Goal: Contribute content

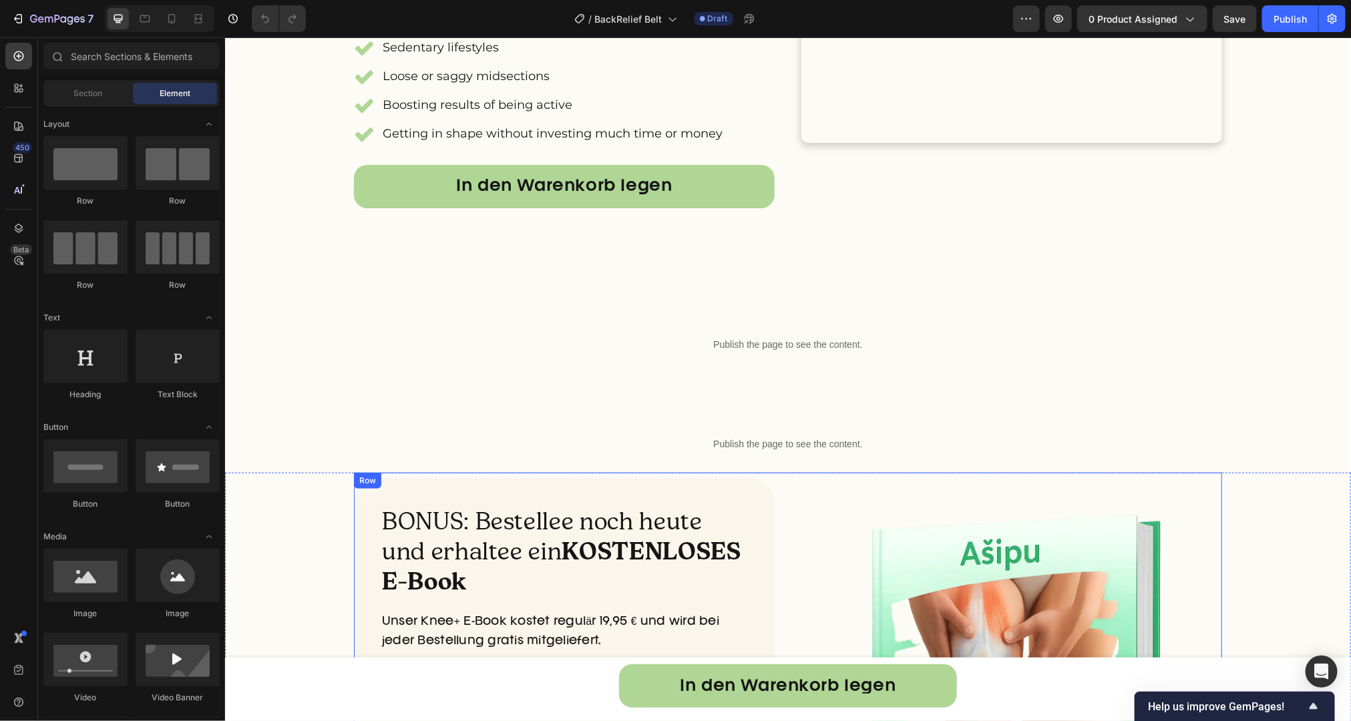
scroll to position [2597, 0]
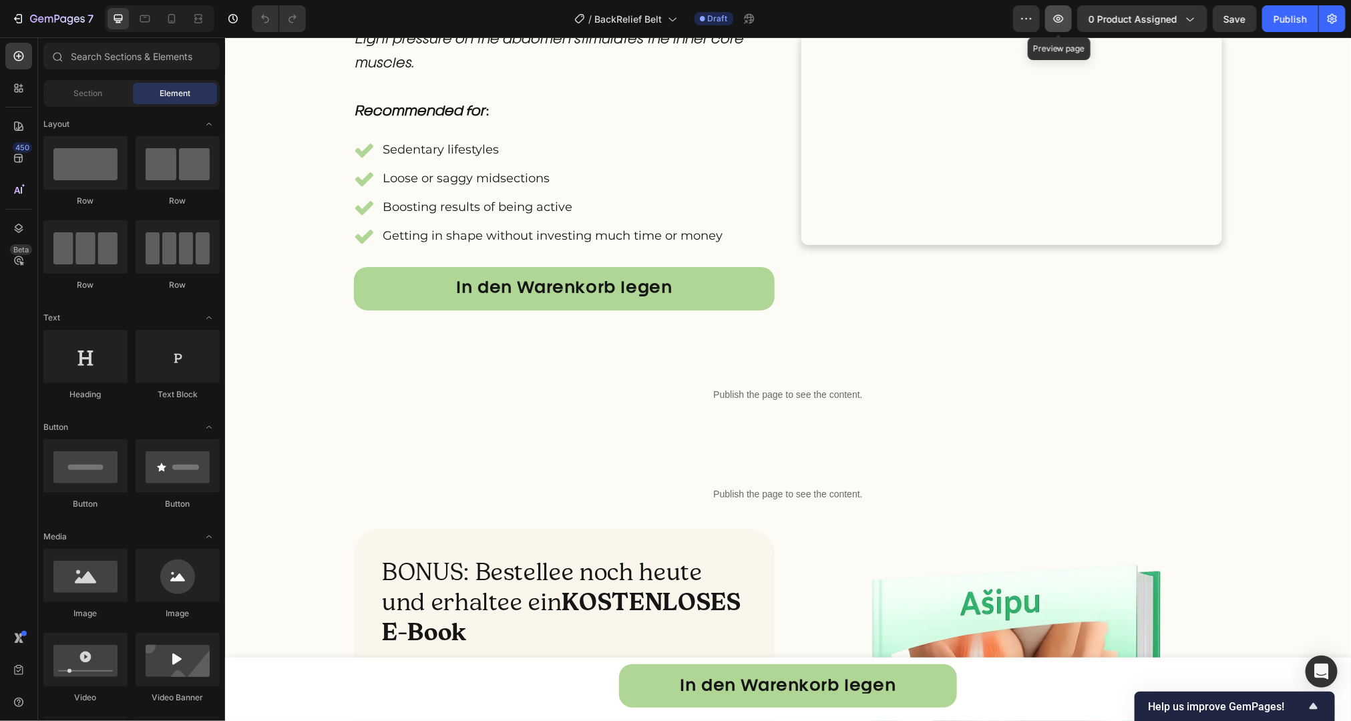
click at [1064, 23] on icon "button" at bounding box center [1058, 18] width 13 height 13
click at [1055, 23] on icon "button" at bounding box center [1058, 18] width 13 height 13
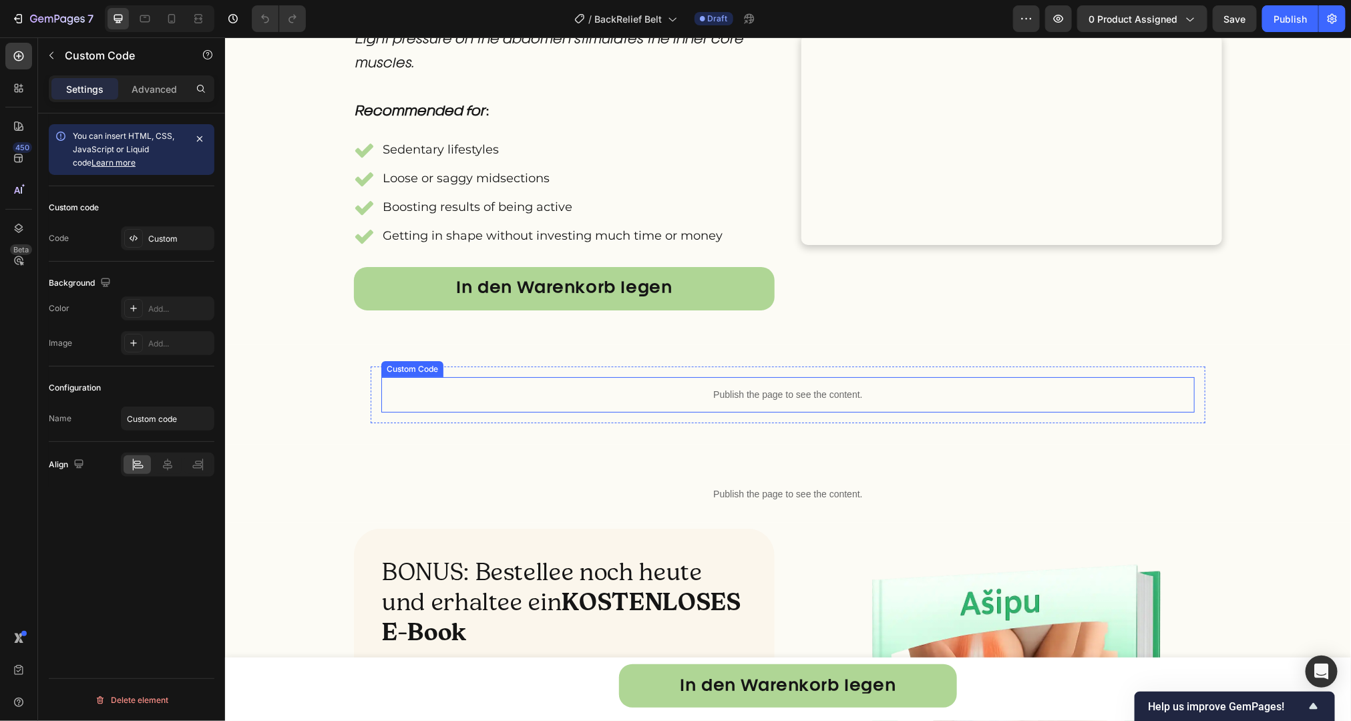
click at [721, 401] on p "Publish the page to see the content." at bounding box center [787, 394] width 813 height 14
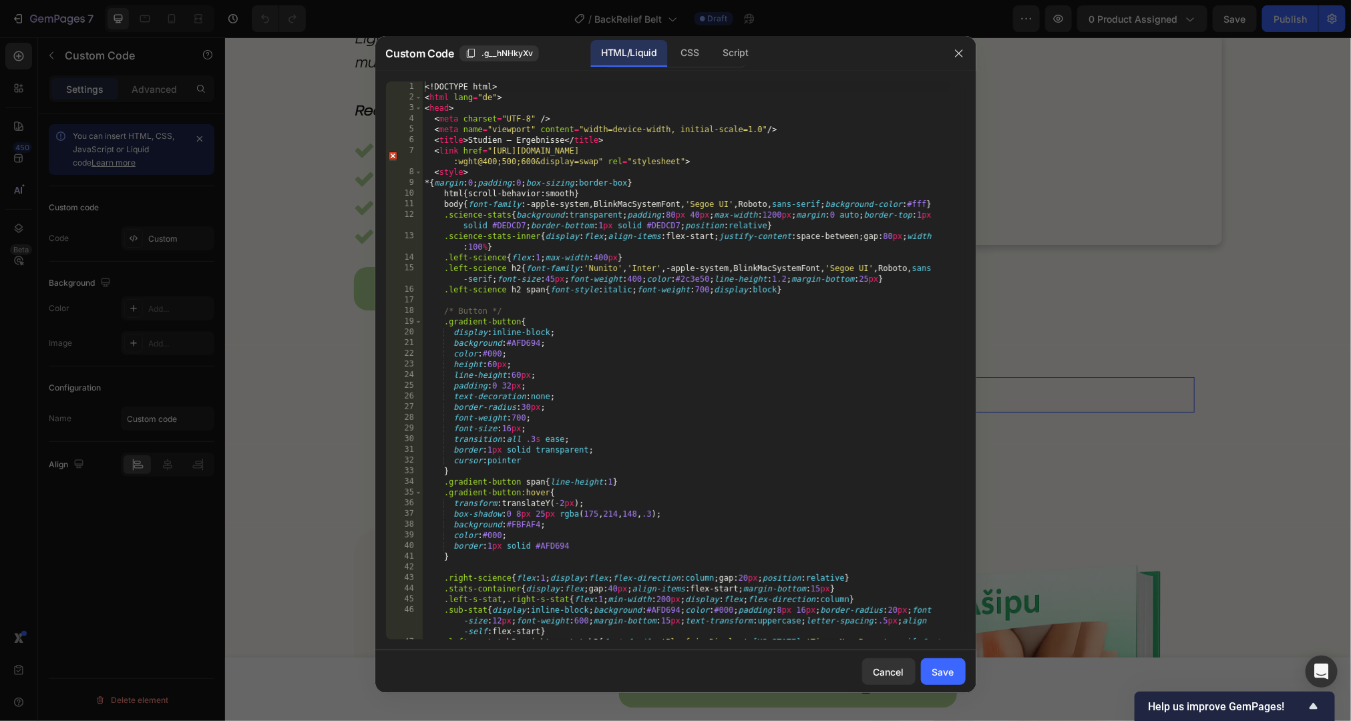
click at [725, 451] on div "<! DOCTYPE html > < html lang = "de" > < head > < meta charset = "UTF-8" /> < m…" at bounding box center [686, 381] width 528 height 601
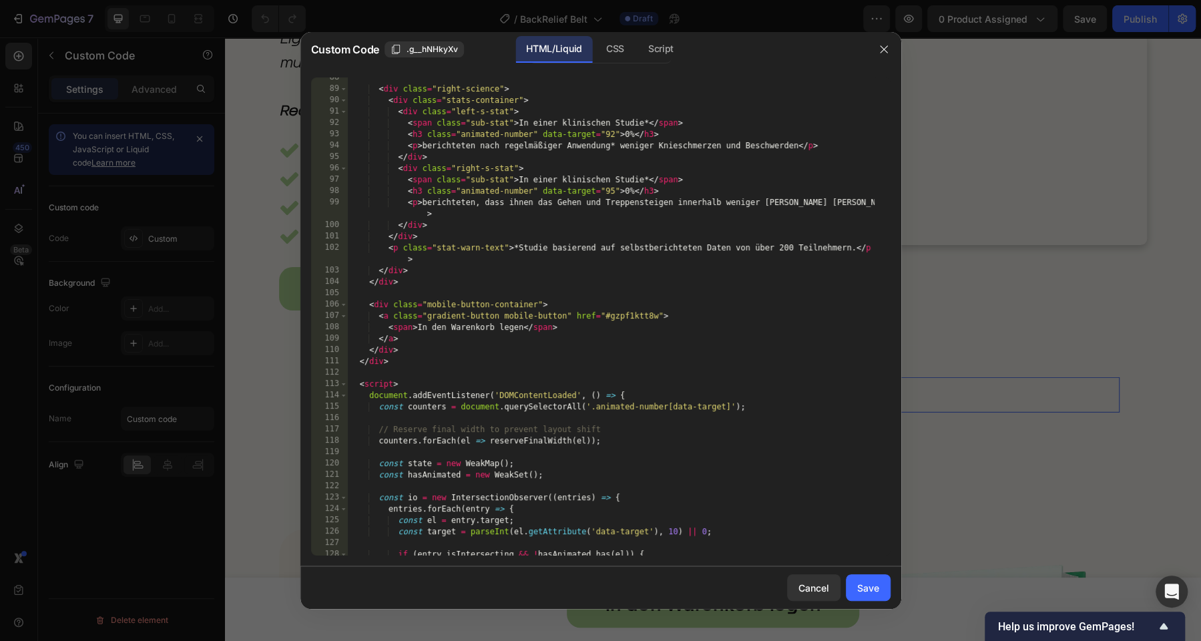
scroll to position [1093, 0]
drag, startPoint x: 421, startPoint y: 146, endPoint x: 799, endPoint y: 146, distance: 378.0
click at [799, 146] on div "< div class = "right-science" > < div class = "stats-container" > < div class =…" at bounding box center [611, 325] width 528 height 501
paste textarea "reported less [MEDICAL_DATA] and discomfort after regular use*"
drag, startPoint x: 423, startPoint y: 204, endPoint x: 849, endPoint y: 202, distance: 426.8
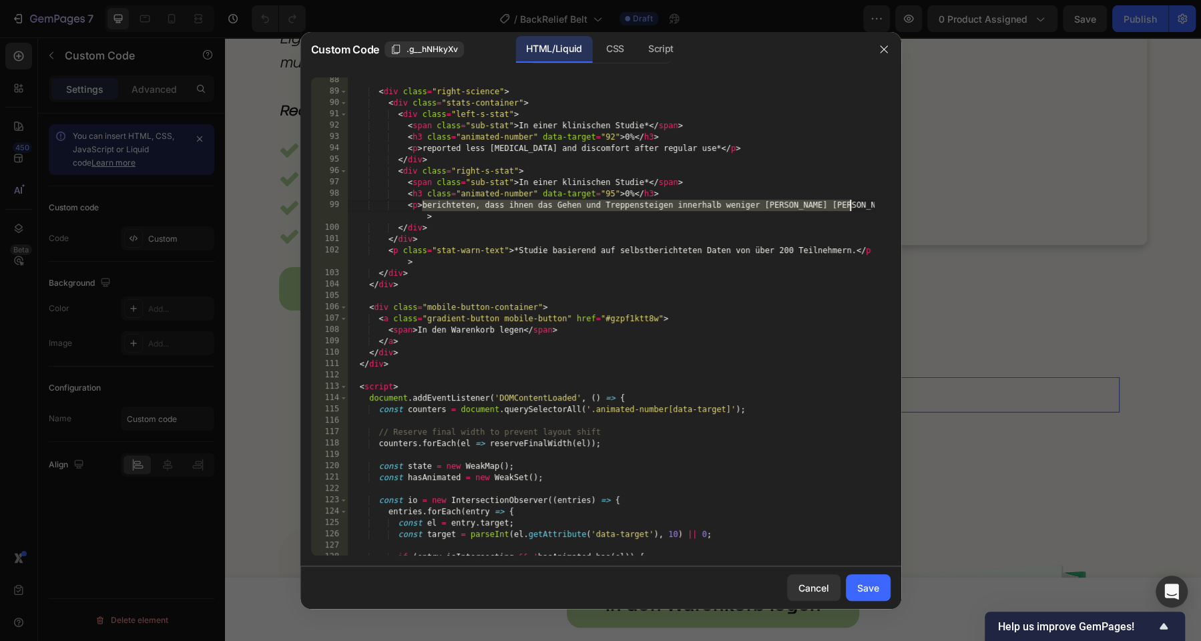
click at [849, 202] on div "< div class = "right-science" > < div class = "stats-container" > < div class =…" at bounding box center [611, 325] width 528 height 501
paste textarea "reported easier movement and daily activities within days*"
type textarea "<p>reported easier movement and daily activities within days**</p>"
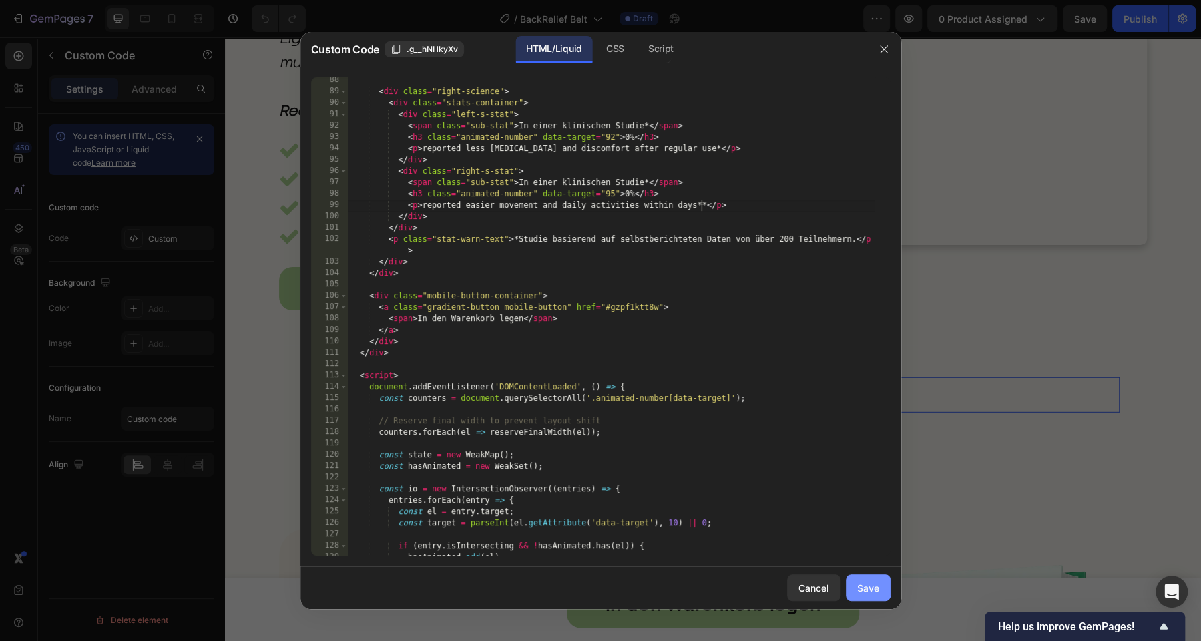
click at [867, 586] on div "Save" at bounding box center [868, 588] width 22 height 14
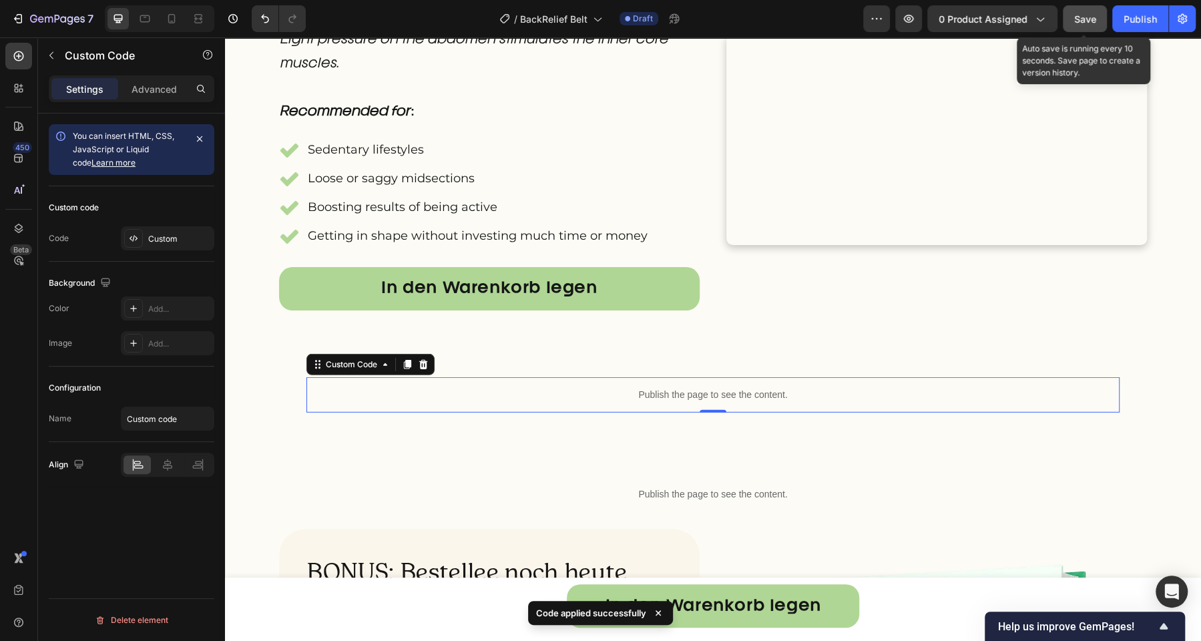
click at [1094, 21] on span "Save" at bounding box center [1086, 18] width 22 height 11
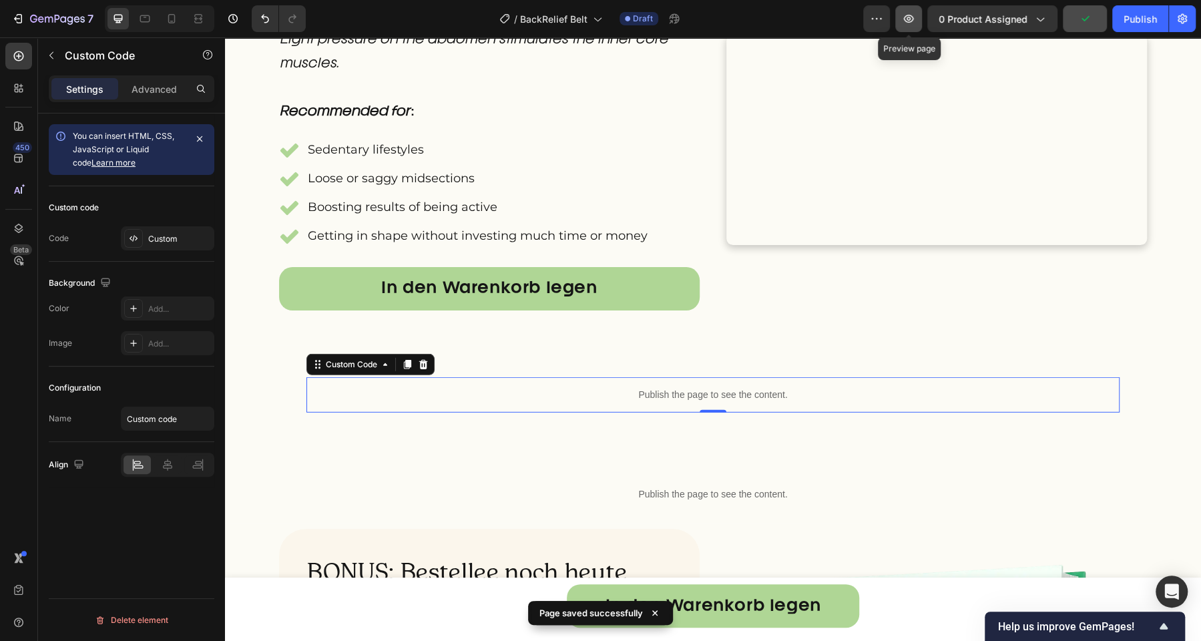
click at [912, 20] on icon "button" at bounding box center [908, 18] width 13 height 13
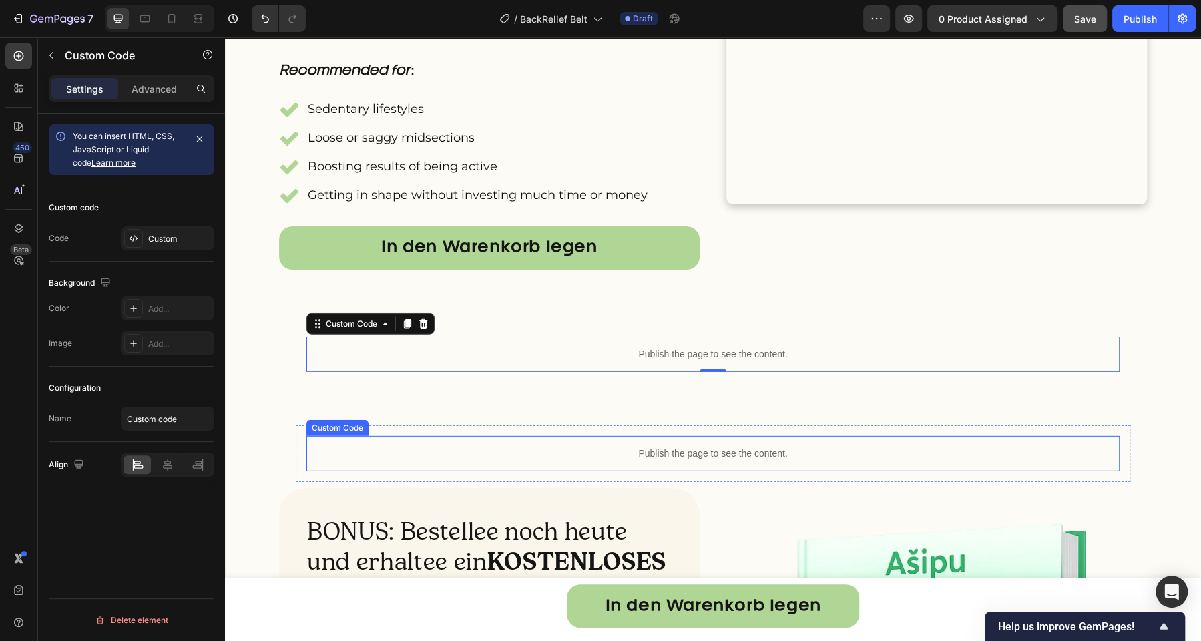
scroll to position [2657, 0]
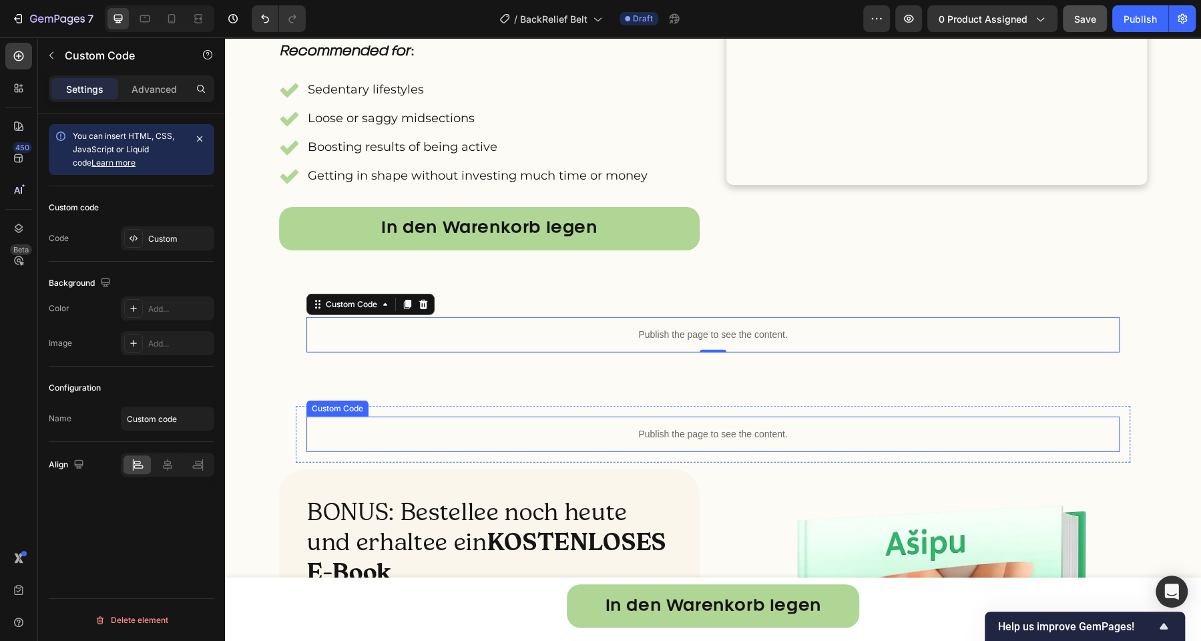
click at [675, 452] on div "Publish the page to see the content." at bounding box center [713, 434] width 813 height 35
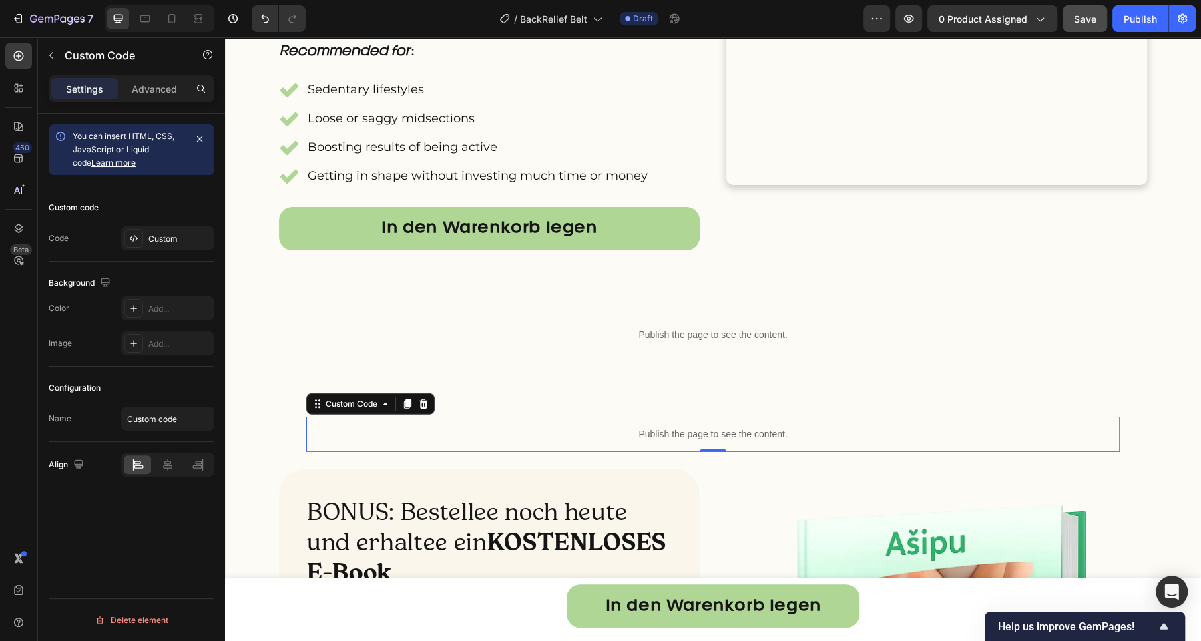
click at [675, 452] on div "Publish the page to see the content." at bounding box center [713, 434] width 813 height 35
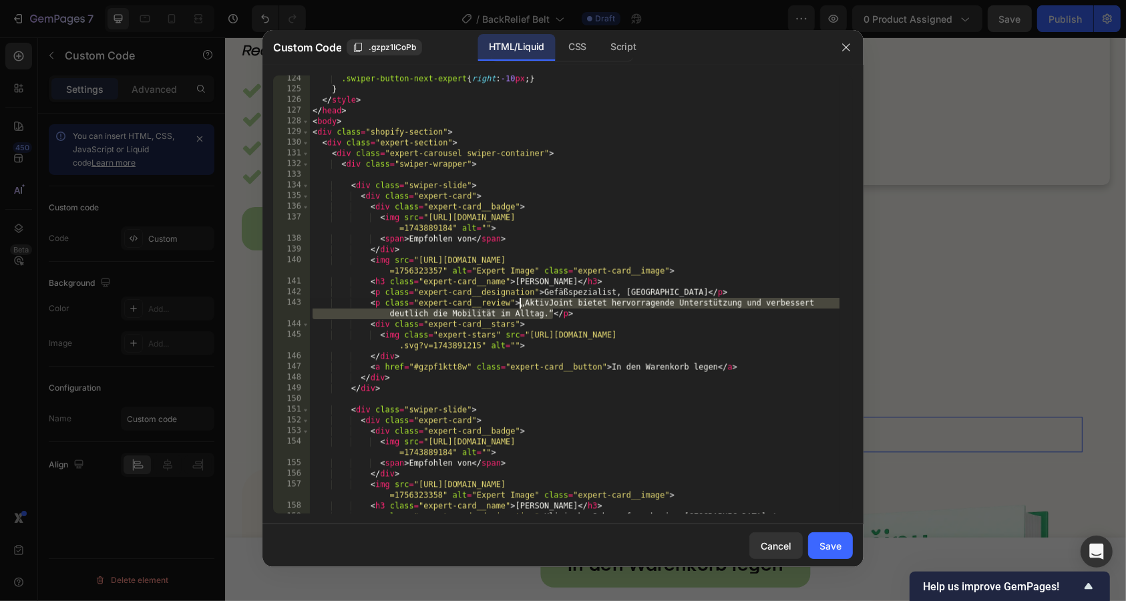
drag, startPoint x: 554, startPoint y: 312, endPoint x: 549, endPoint y: 337, distance: 25.1
click at [518, 303] on div ".swiper-button-next-expert { right : -10 px ; } } </ style > </ head > < body >…" at bounding box center [575, 302] width 530 height 459
click at [554, 315] on div ".swiper-button-next-expert { right : -10 px ; } } </ style > </ head > < body >…" at bounding box center [575, 302] width 530 height 459
drag, startPoint x: 554, startPoint y: 315, endPoint x: 524, endPoint y: 304, distance: 32.5
click at [524, 304] on div ".swiper-button-next-expert { right : -10 px ; } } </ style > </ head > < body >…" at bounding box center [575, 302] width 530 height 459
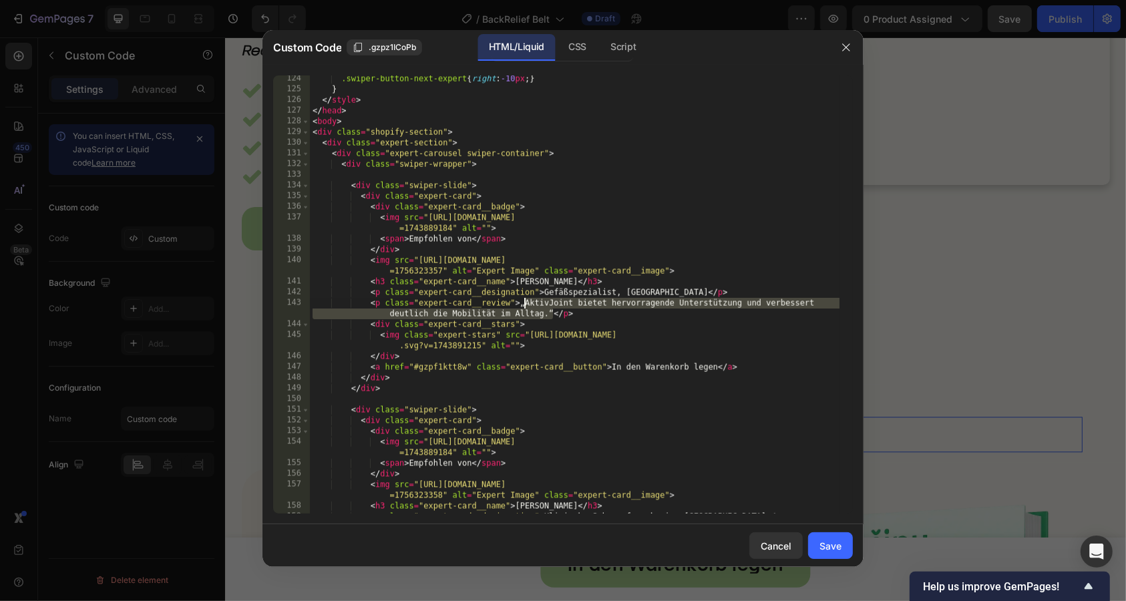
paste textarea ""BackRelief Belt provides excellent support that significantly improves daily m…"
drag, startPoint x: 528, startPoint y: 304, endPoint x: 545, endPoint y: 343, distance: 42.8
click at [530, 307] on div ".swiper-button-next-expert { right : -10 px ; } } </ style > </ head > < body >…" at bounding box center [575, 302] width 530 height 459
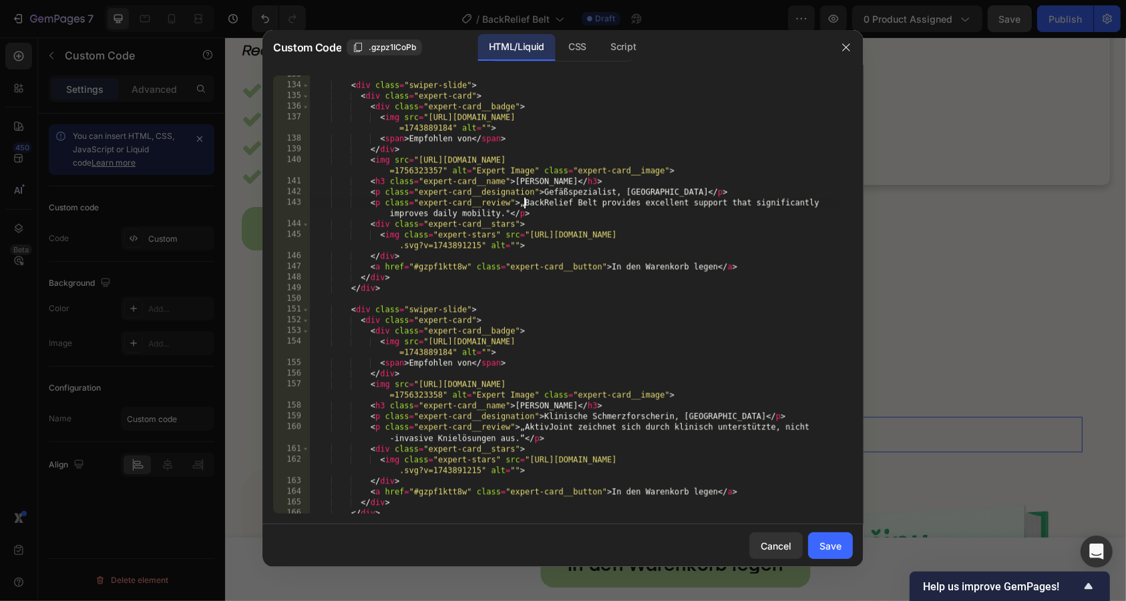
scroll to position [1438, 0]
drag, startPoint x: 526, startPoint y: 425, endPoint x: 524, endPoint y: 436, distance: 10.8
click at [524, 436] on div "< div class = "swiper-slide" > < div class = "expert-card" > < div class = "exp…" at bounding box center [575, 298] width 530 height 459
paste textarea "BackRelief Belt stands out with clinically supported, non-invasive back solutio…"
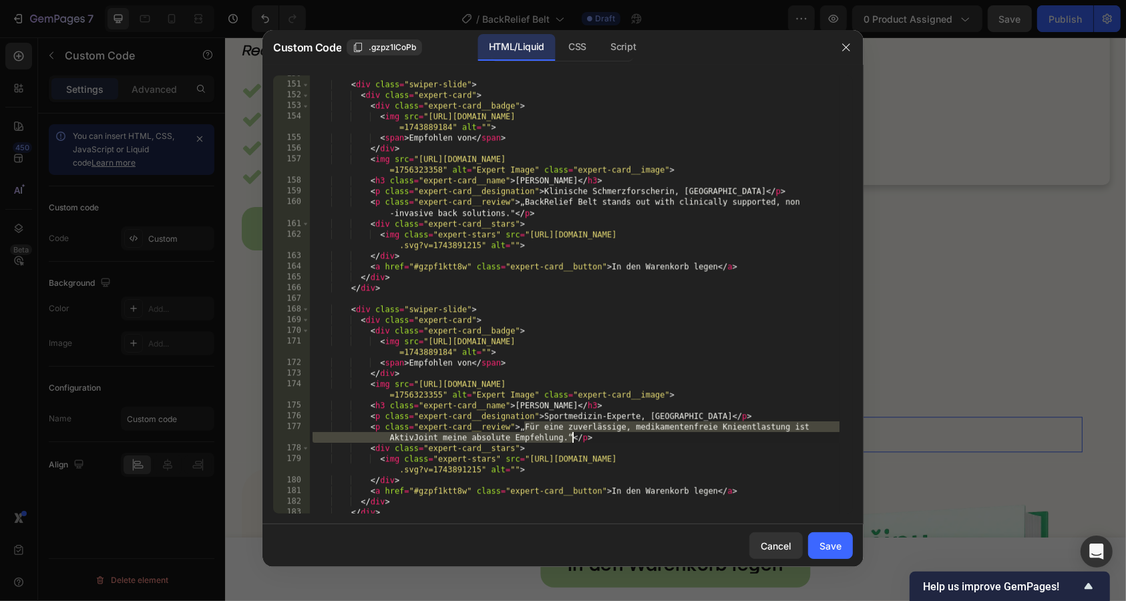
drag, startPoint x: 525, startPoint y: 424, endPoint x: 572, endPoint y: 437, distance: 49.1
click at [572, 437] on div "< div class = "swiper-slide" > < div class = "expert-card" > < div class = "exp…" at bounding box center [575, 298] width 530 height 459
paste textarea
click at [532, 438] on div "< div class = "swiper-slide" > < div class = "expert-card" > < div class = "exp…" at bounding box center [575, 298] width 530 height 459
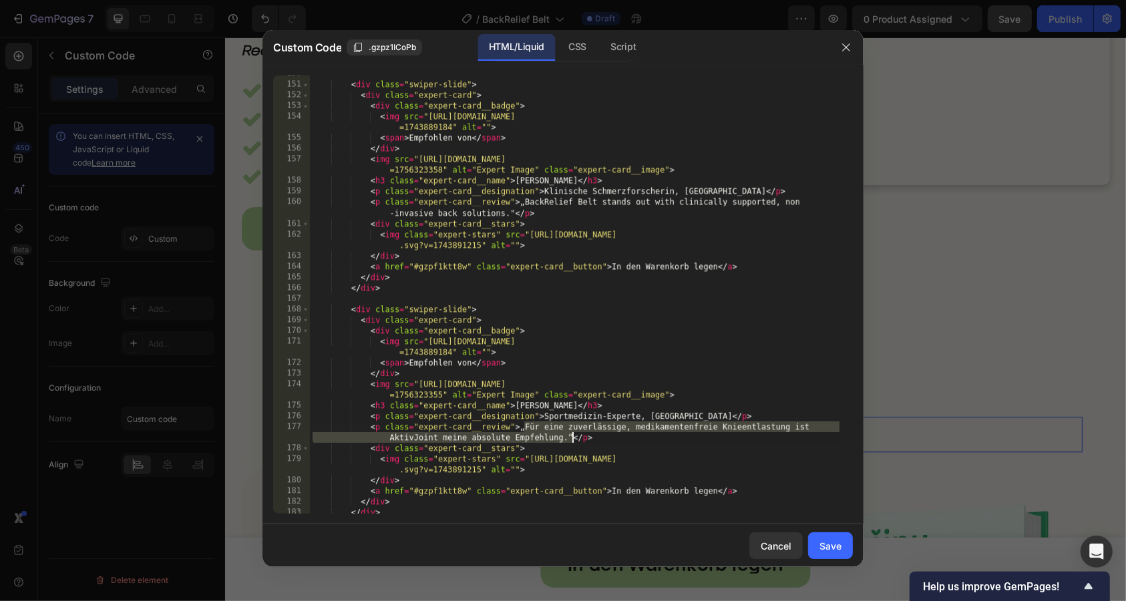
drag, startPoint x: 526, startPoint y: 423, endPoint x: 570, endPoint y: 433, distance: 45.9
click at [570, 433] on div "< div class = "swiper-slide" > < div class = "expert-card" > < div class = "exp…" at bounding box center [575, 298] width 530 height 459
paste textarea "or reliable, drug-free back relief, BackRelief Belt is my top recommendation.""
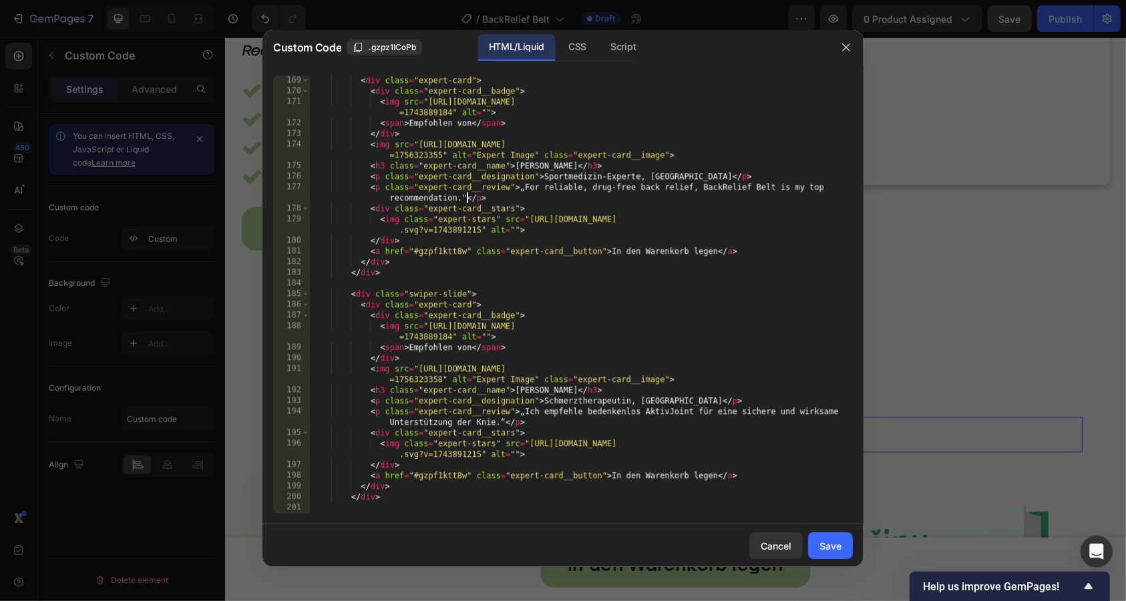
scroll to position [1903, 0]
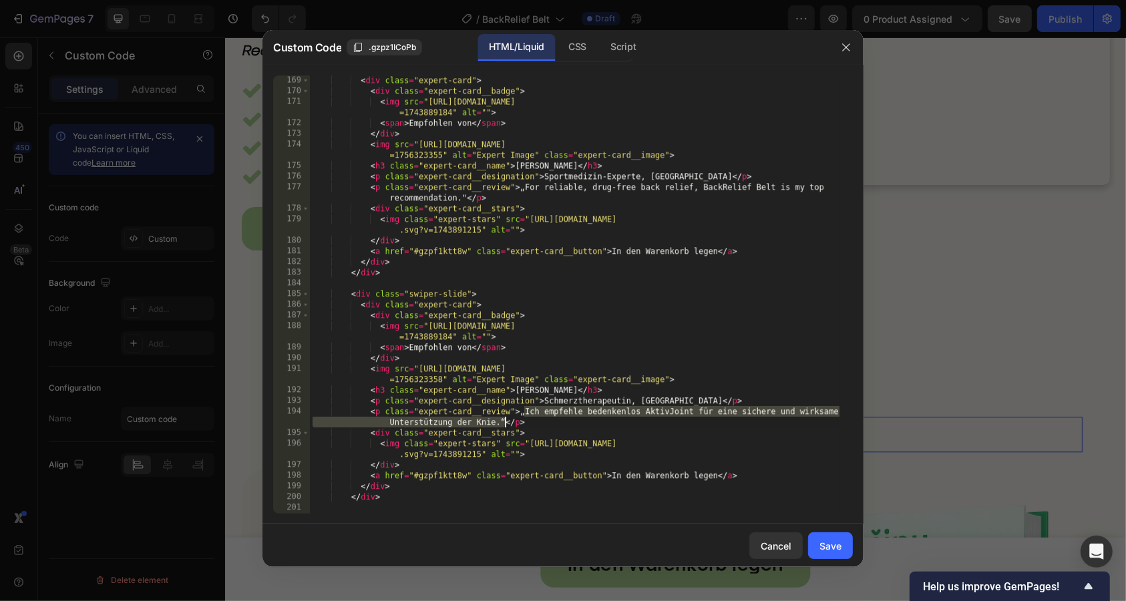
drag, startPoint x: 525, startPoint y: 410, endPoint x: 504, endPoint y: 423, distance: 25.2
click at [504, 423] on div "< div class = "expert-card" > < div class = "expert-card__badge" > < img src = …" at bounding box center [575, 304] width 530 height 459
paste textarea "confidently recommend BackRelief Belt for safe, effective [MEDICAL_DATA] suppor…"
type textarea "<p class="expert-card__review">„I confidently recommend BackRelief Belt for saf…"
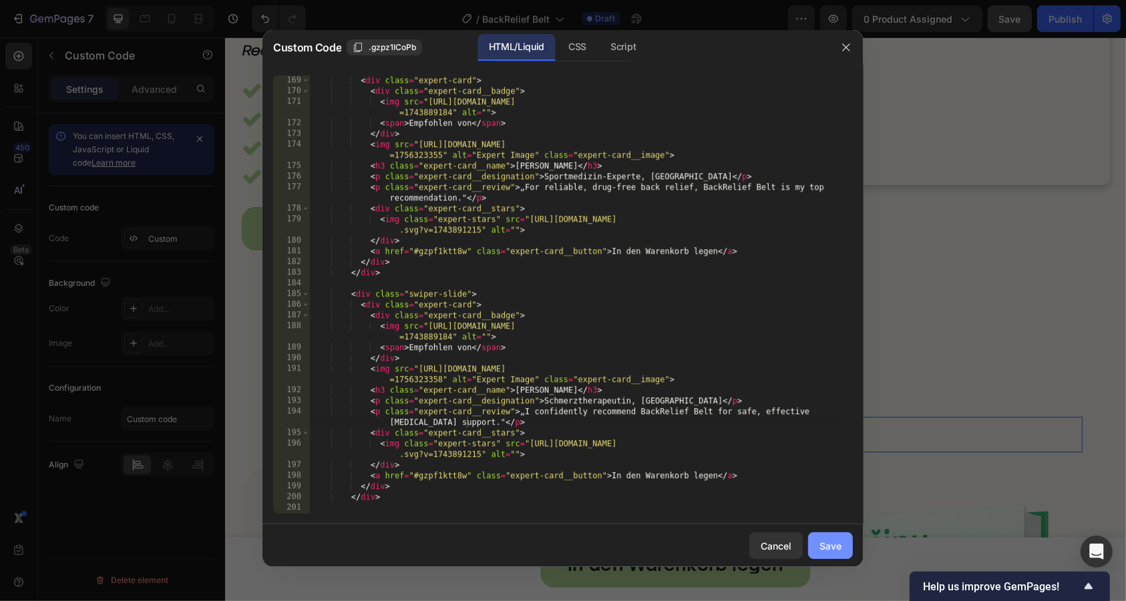
click at [823, 550] on div "Save" at bounding box center [830, 546] width 22 height 14
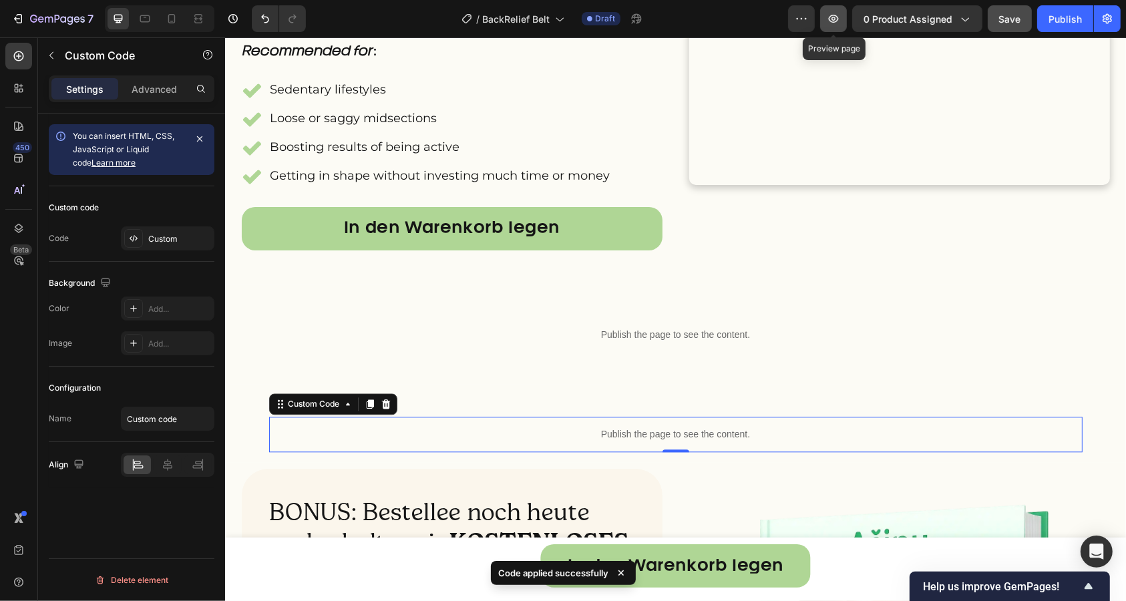
click at [837, 25] on icon "button" at bounding box center [833, 18] width 13 height 13
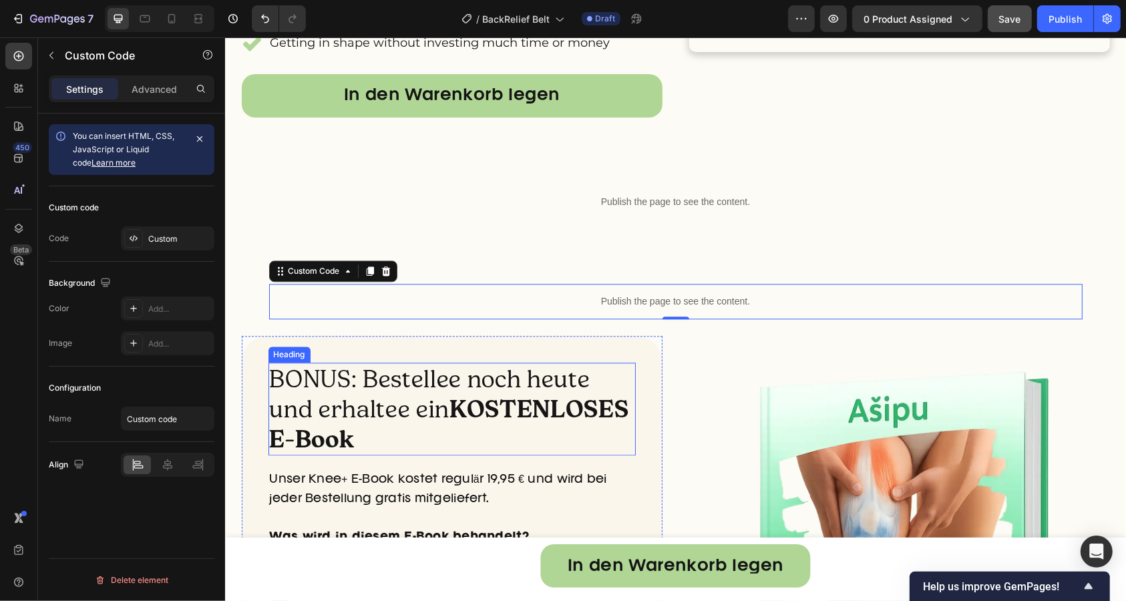
scroll to position [2836, 0]
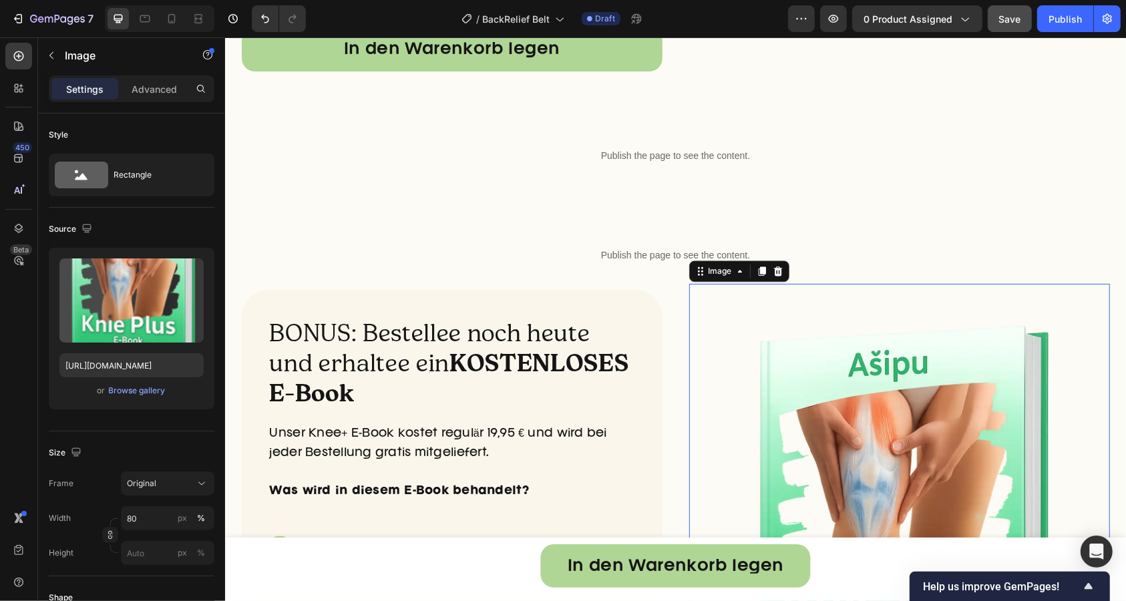
click at [698, 385] on div at bounding box center [899, 535] width 421 height 505
click at [710, 276] on div "Image" at bounding box center [719, 270] width 29 height 12
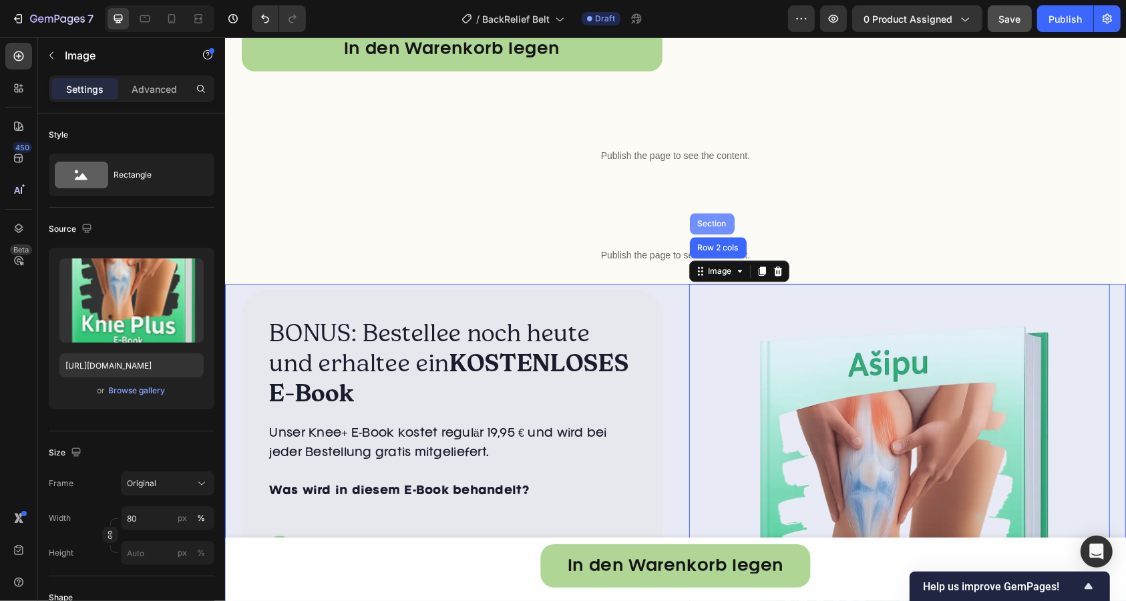
click at [709, 234] on div "Section" at bounding box center [711, 222] width 45 height 21
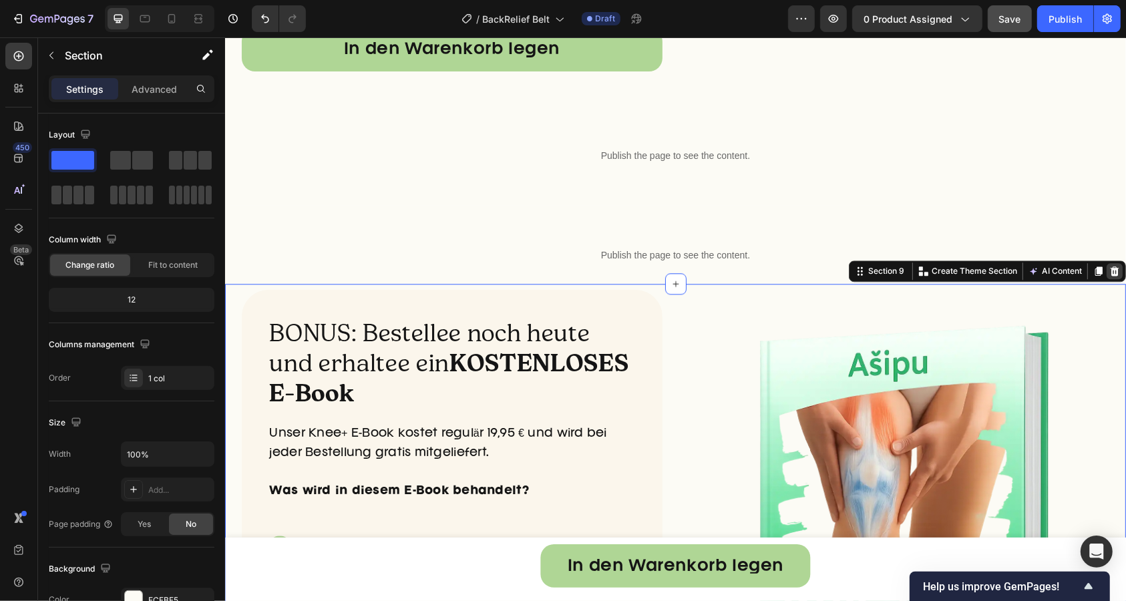
click at [1109, 276] on icon at bounding box center [1114, 270] width 11 height 11
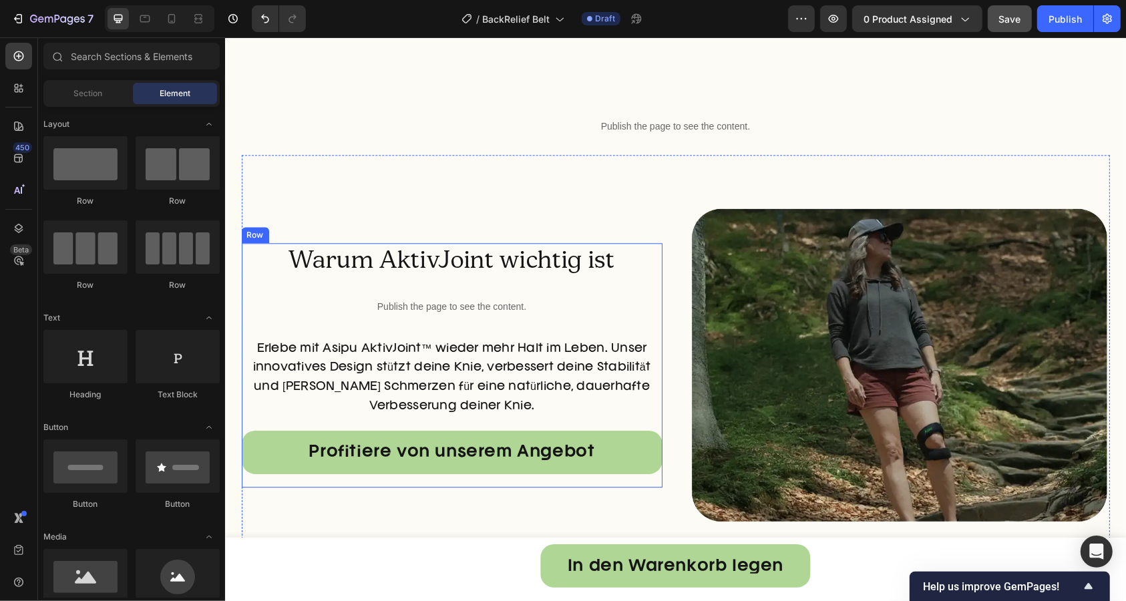
scroll to position [3035, 0]
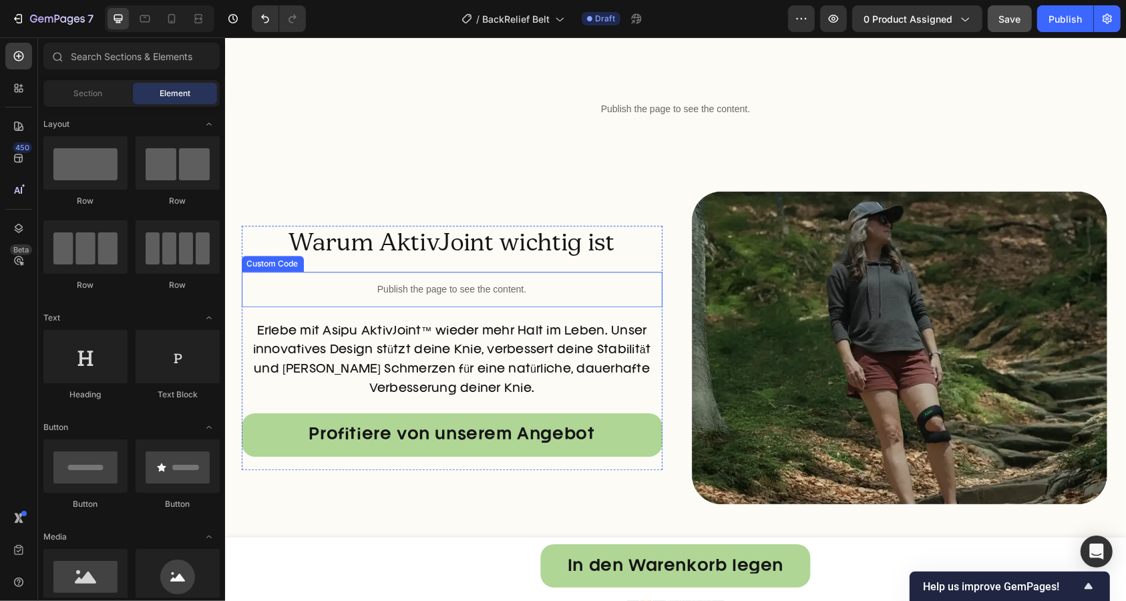
click at [489, 272] on div "Publish the page to see the content." at bounding box center [451, 288] width 421 height 35
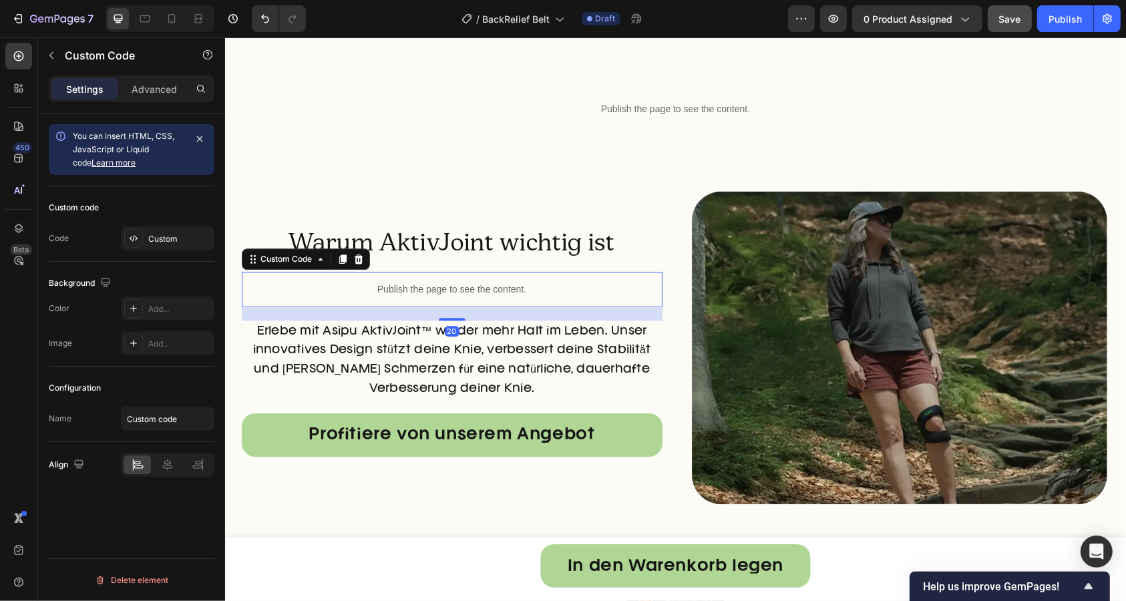
click at [489, 272] on div "Publish the page to see the content." at bounding box center [451, 288] width 421 height 35
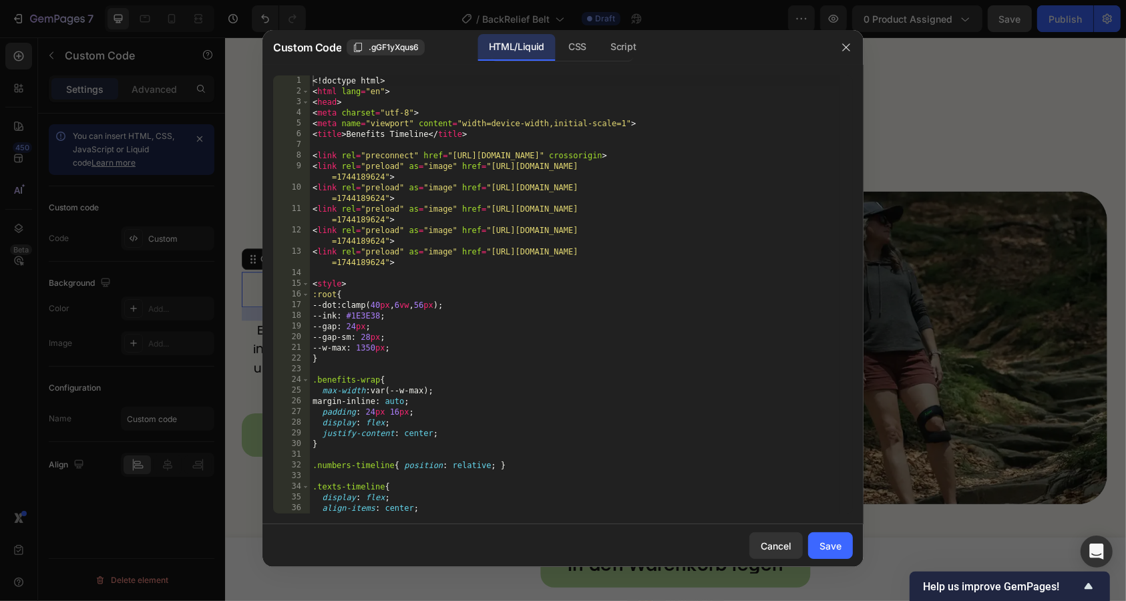
click at [482, 314] on div "<! doctype html > < html lang = "en" > < head > < meta charset = "utf-8" > < me…" at bounding box center [575, 304] width 530 height 459
type textarea "</html>"
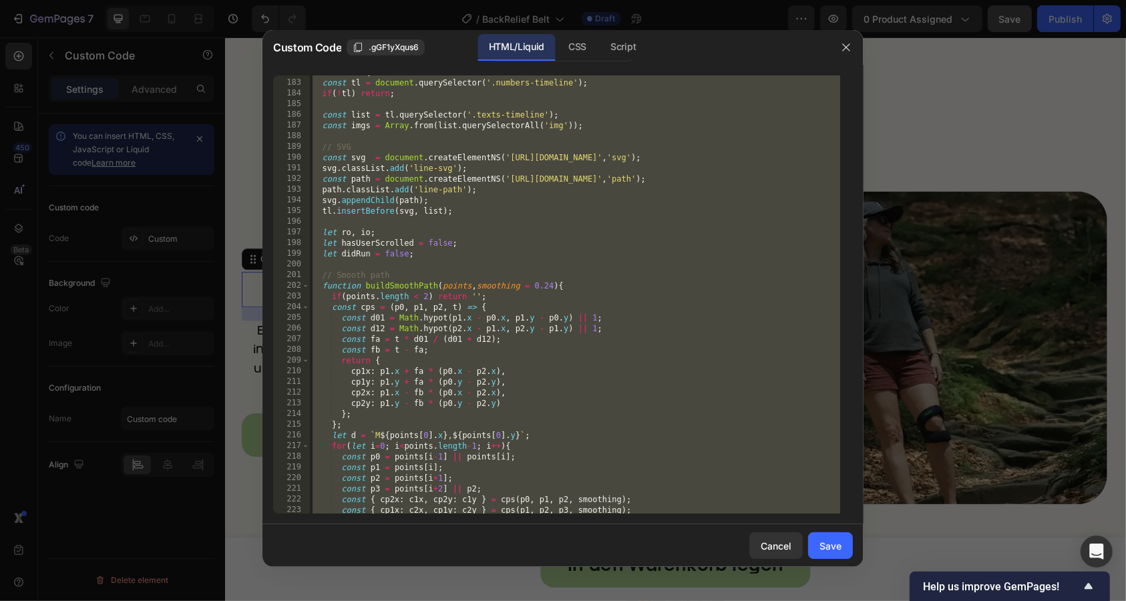
scroll to position [2916, 0]
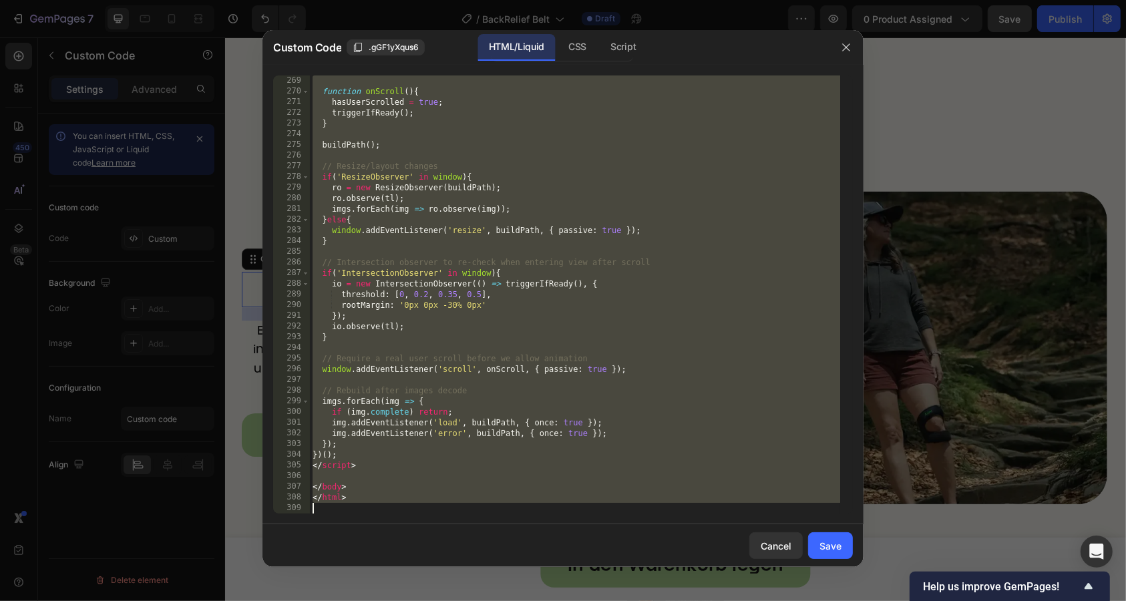
click at [932, 291] on div at bounding box center [563, 300] width 1126 height 601
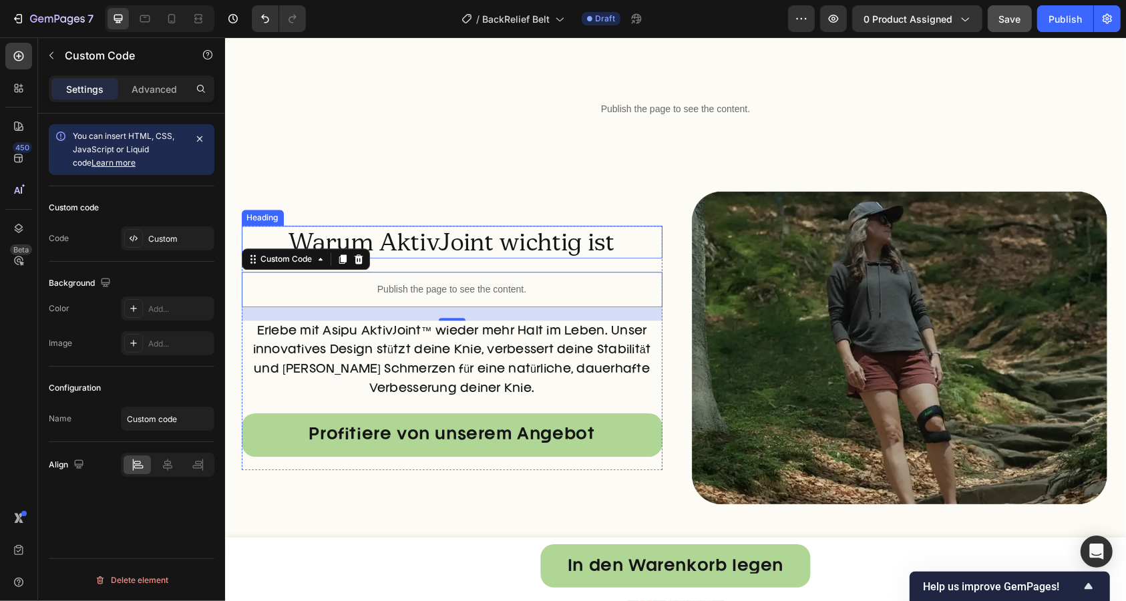
click at [461, 242] on h2 "Warum AktivJoint wichtig ist" at bounding box center [451, 241] width 421 height 33
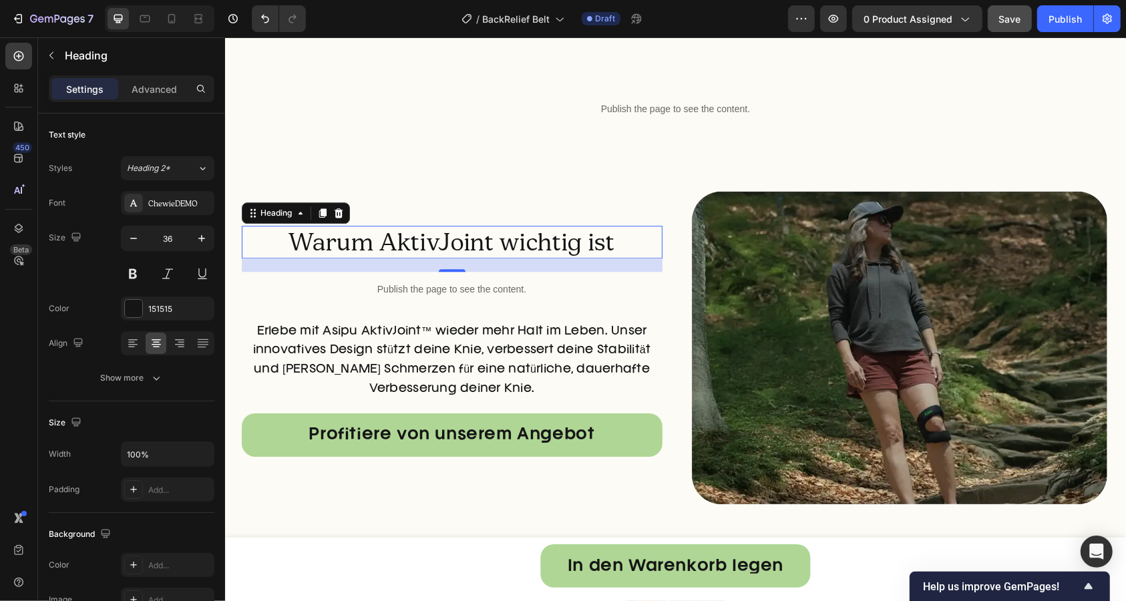
click at [461, 242] on h2 "Warum AktivJoint wichtig ist" at bounding box center [451, 241] width 421 height 33
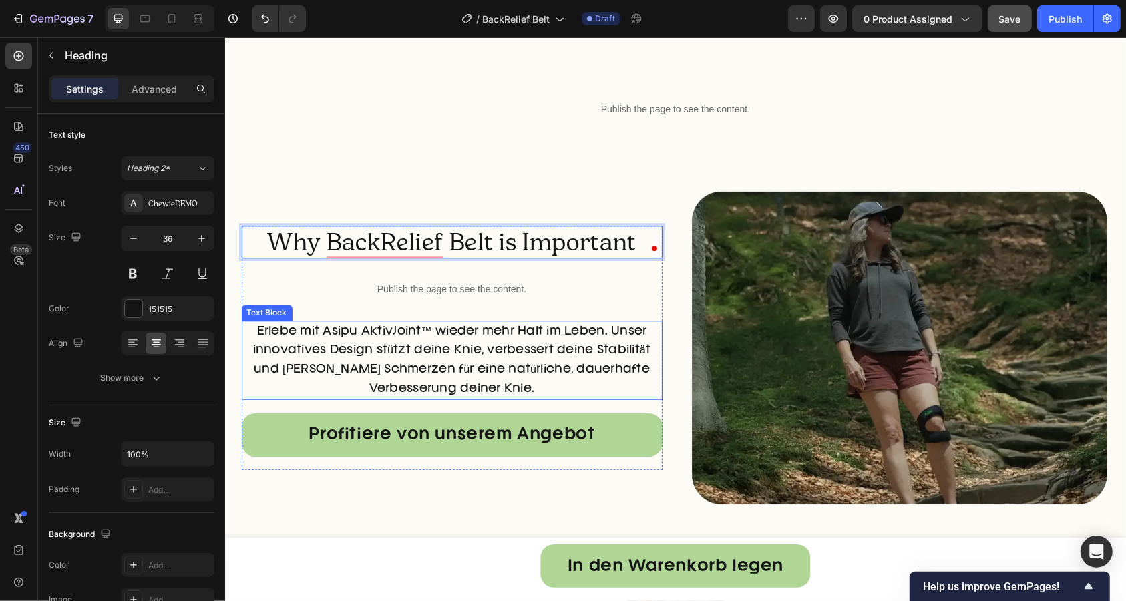
click at [348, 350] on p "Erlebe mit Asipu AktivJoint™ wieder mehr Halt im Leben. Unser innovatives Desig…" at bounding box center [451, 359] width 418 height 77
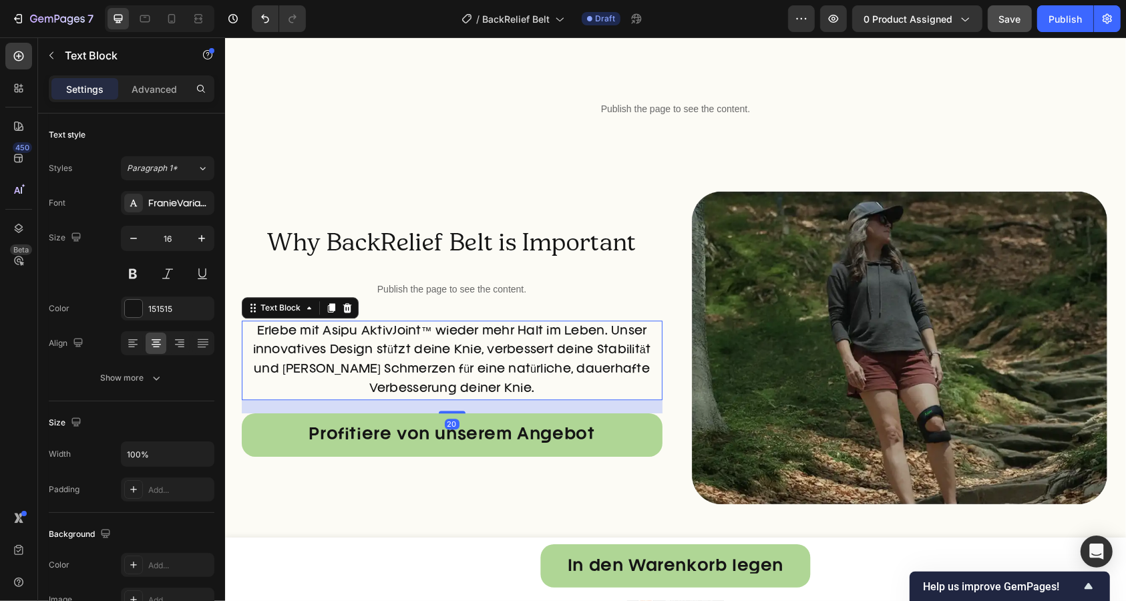
click at [348, 350] on p "Erlebe mit Asipu AktivJoint™ wieder mehr Halt im Leben. Unser innovatives Desig…" at bounding box center [451, 359] width 418 height 77
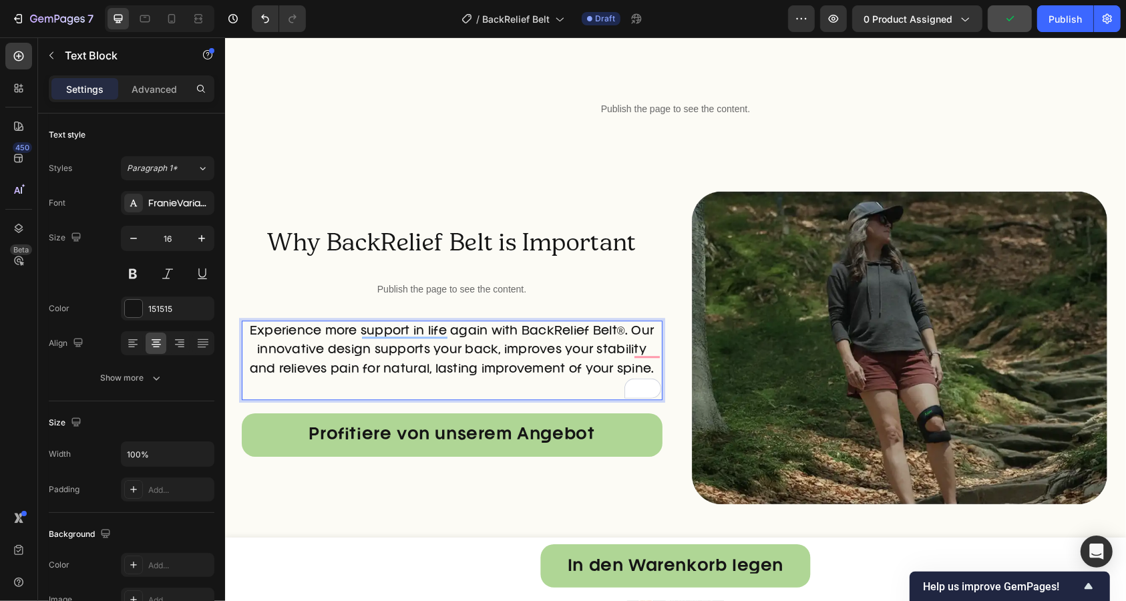
scroll to position [3044, 0]
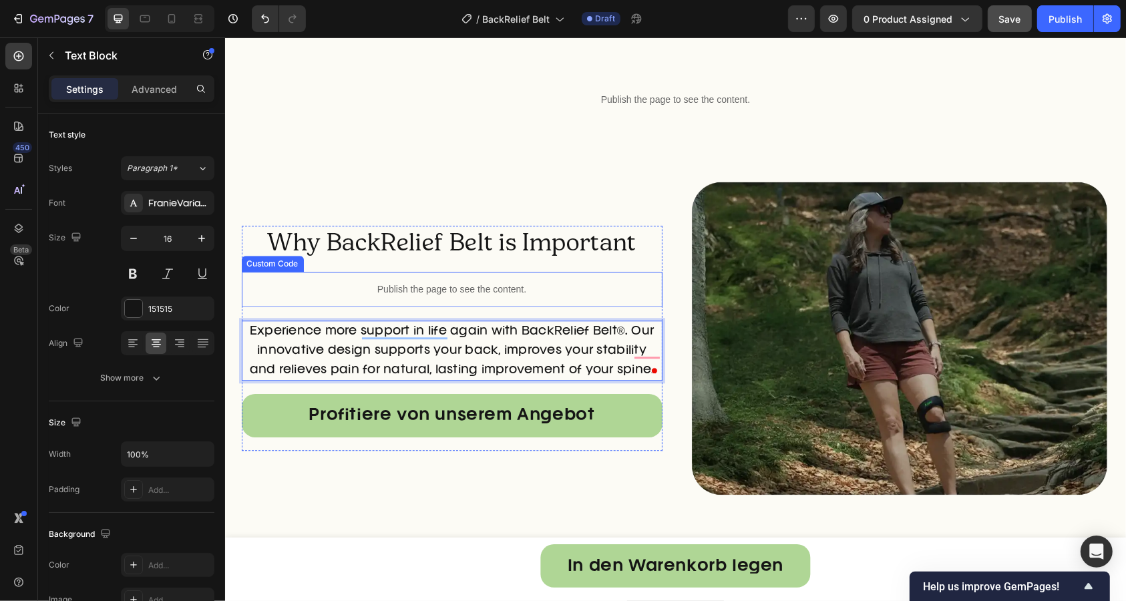
click at [411, 293] on p "Publish the page to see the content." at bounding box center [451, 289] width 421 height 14
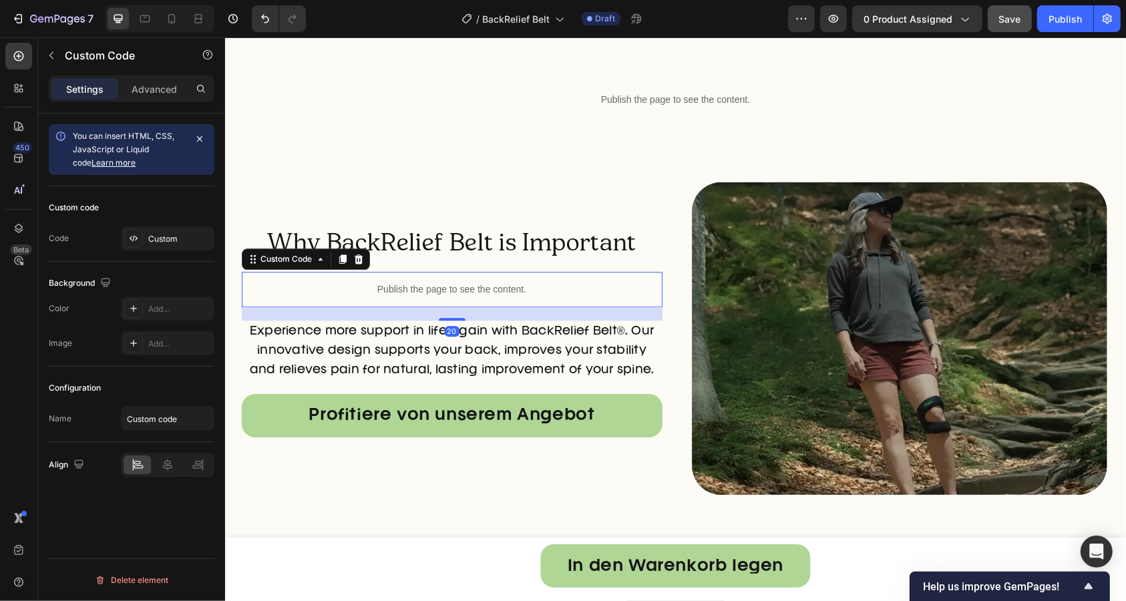
click at [411, 293] on p "Publish the page to see the content." at bounding box center [451, 289] width 421 height 14
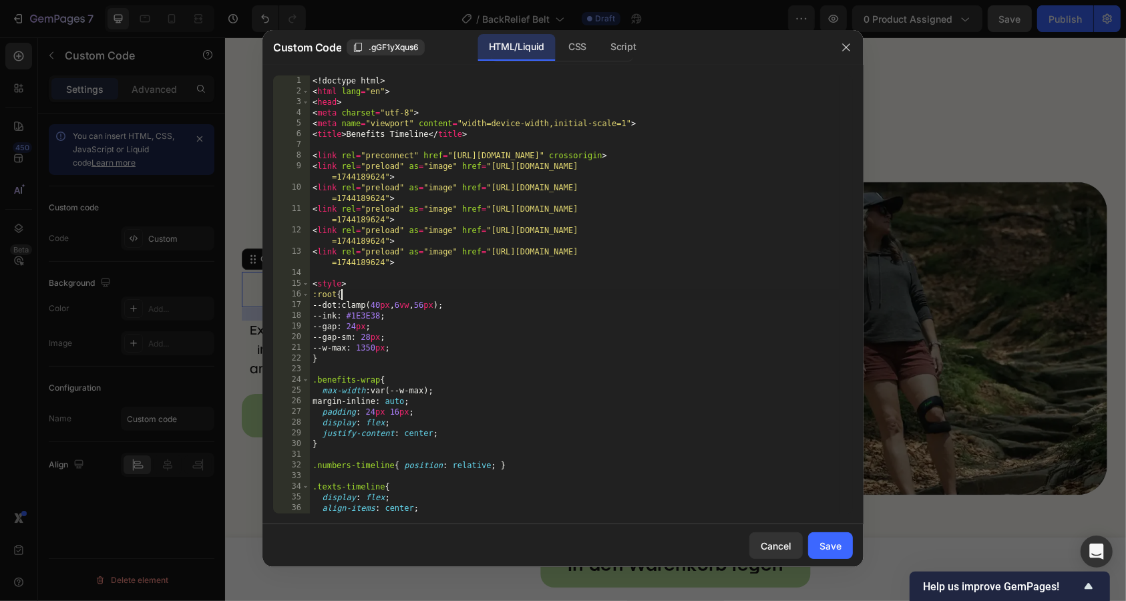
click at [412, 294] on div "<! doctype html > < html lang = "en" > < head > < meta charset = "utf-8" > < me…" at bounding box center [575, 304] width 530 height 459
type textarea "</html>"
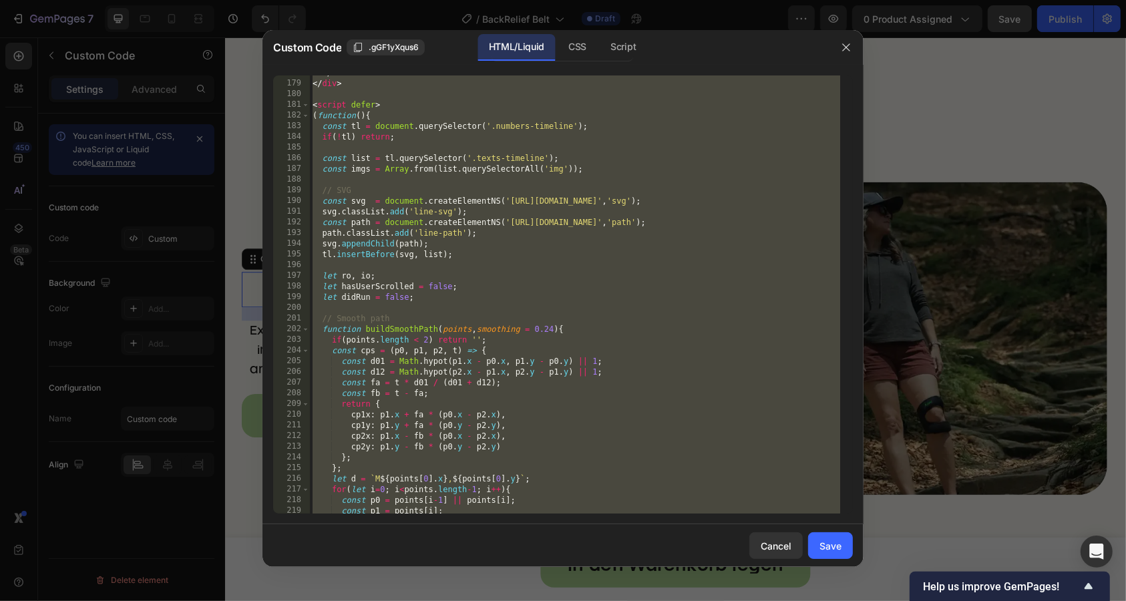
scroll to position [2916, 0]
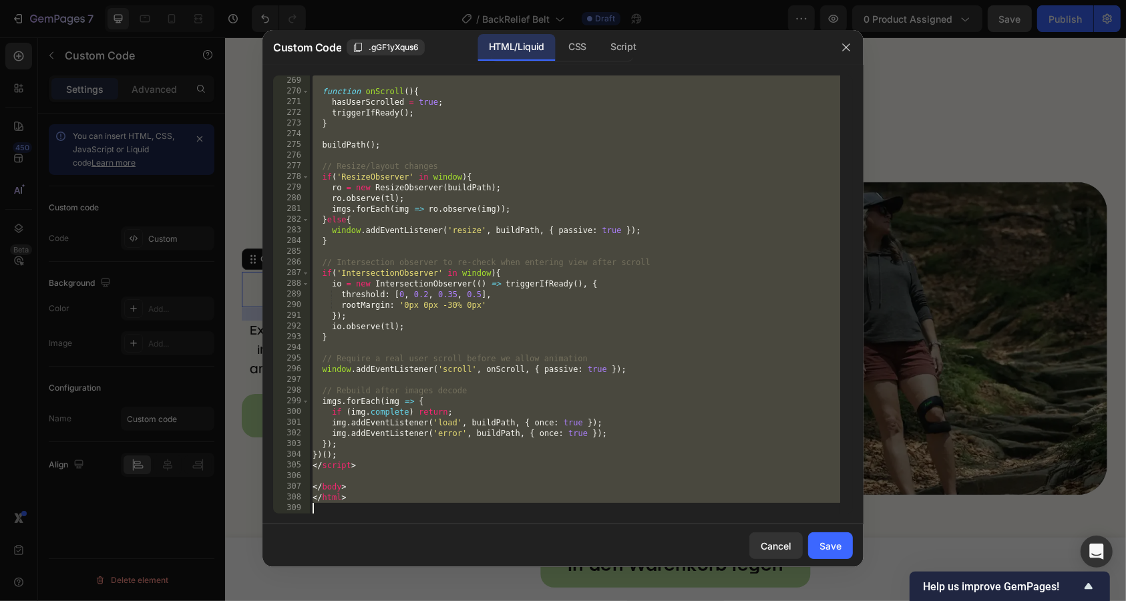
paste textarea
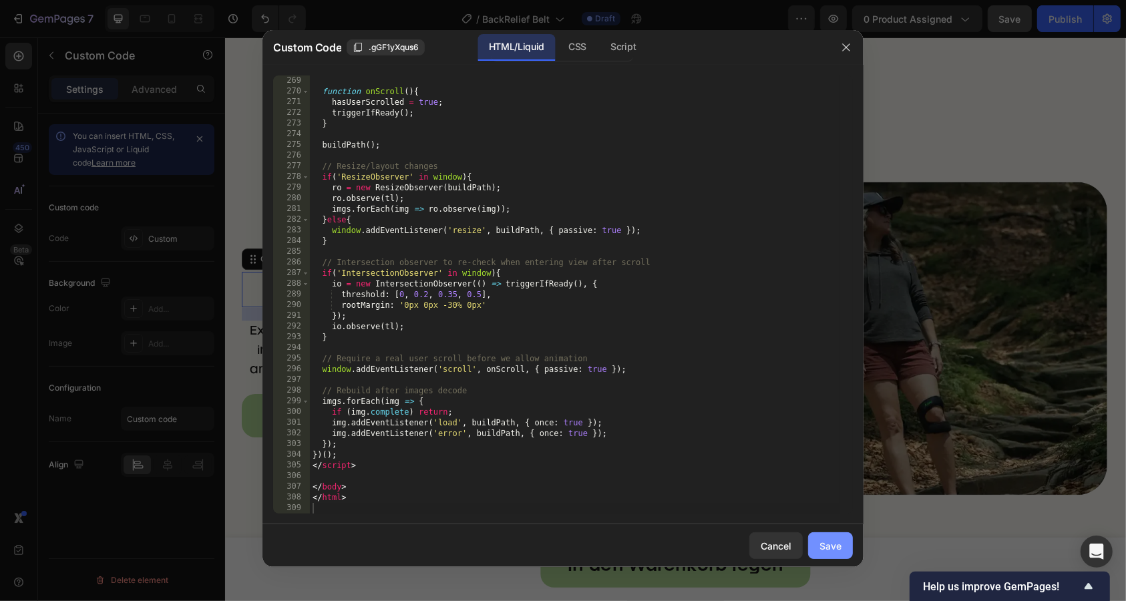
click at [841, 549] on button "Save" at bounding box center [830, 545] width 45 height 27
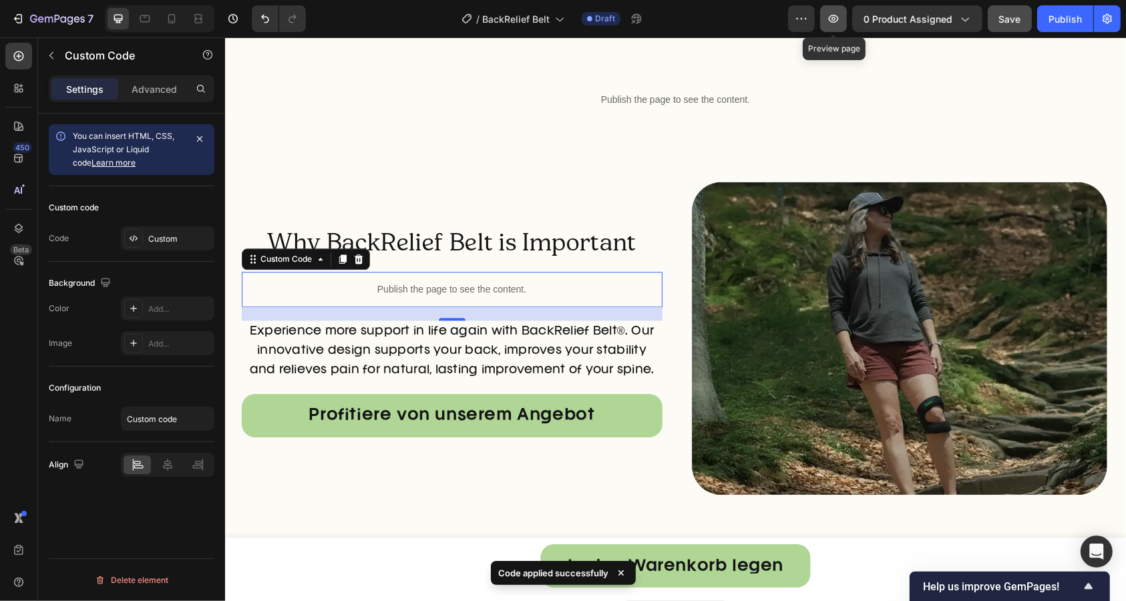
click at [845, 25] on button "button" at bounding box center [833, 18] width 27 height 27
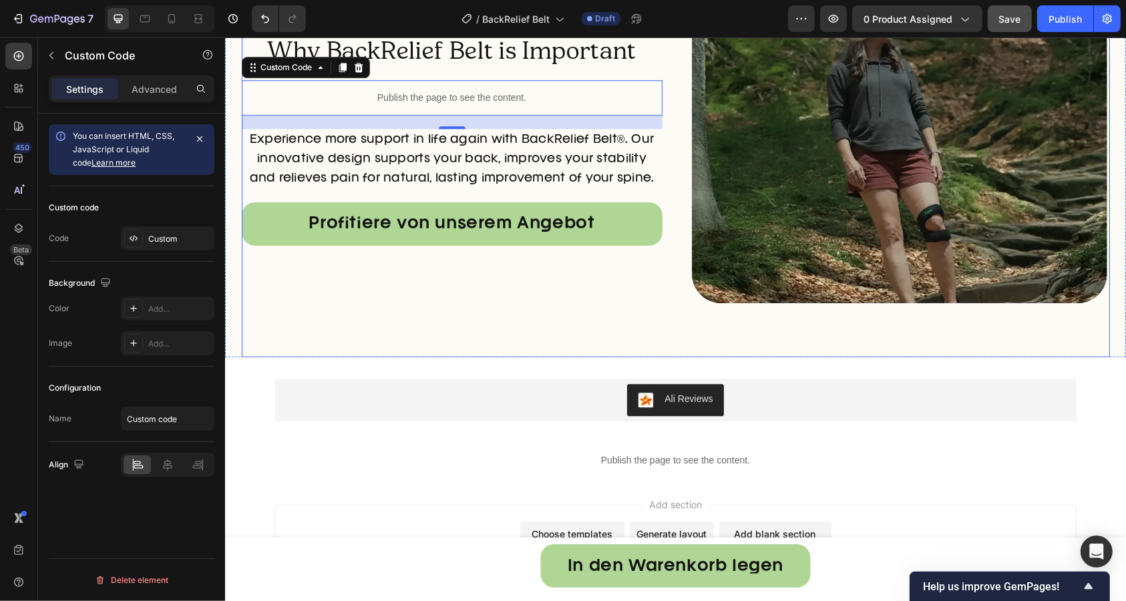
scroll to position [3271, 0]
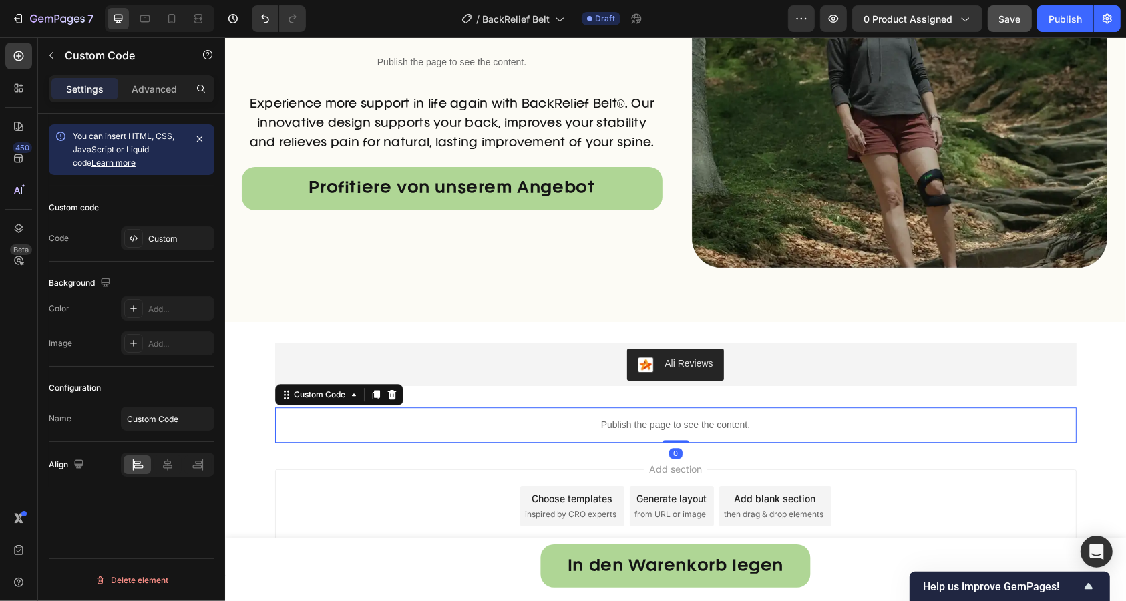
click at [852, 432] on div "Publish the page to see the content." at bounding box center [674, 424] width 801 height 35
click at [318, 392] on div "Custom Code" at bounding box center [319, 394] width 57 height 12
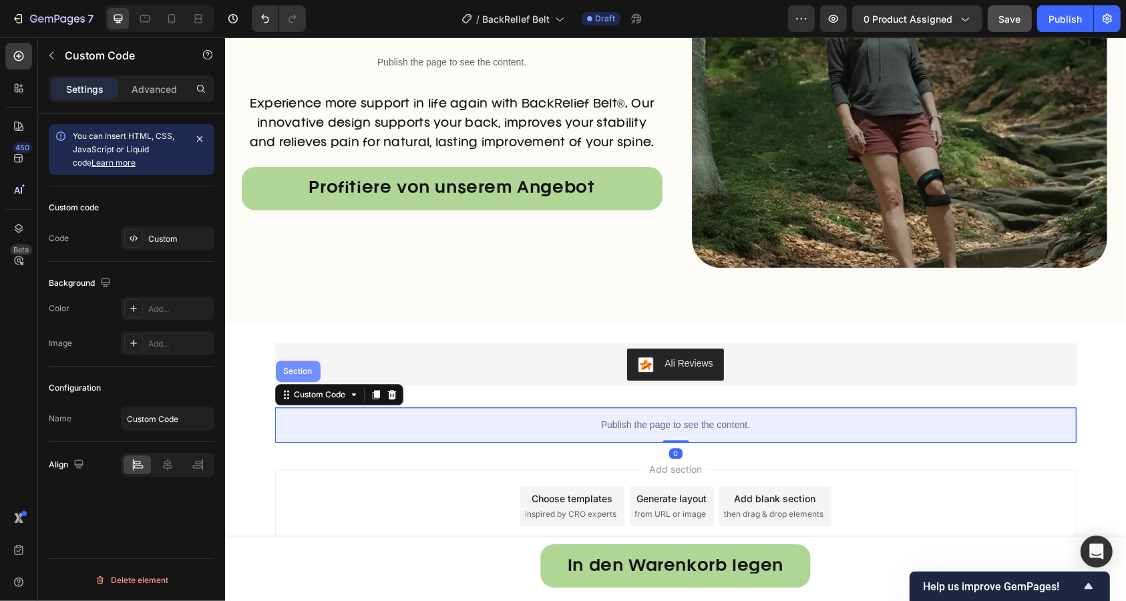
click at [305, 372] on div "Section" at bounding box center [297, 371] width 34 height 8
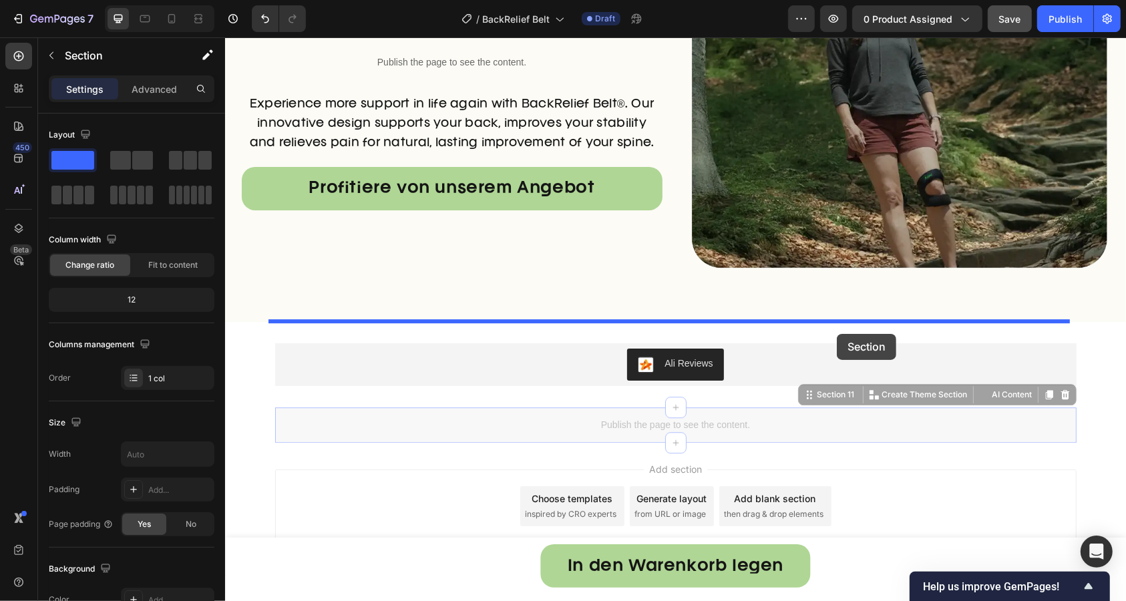
drag, startPoint x: 828, startPoint y: 391, endPoint x: 836, endPoint y: 333, distance: 58.0
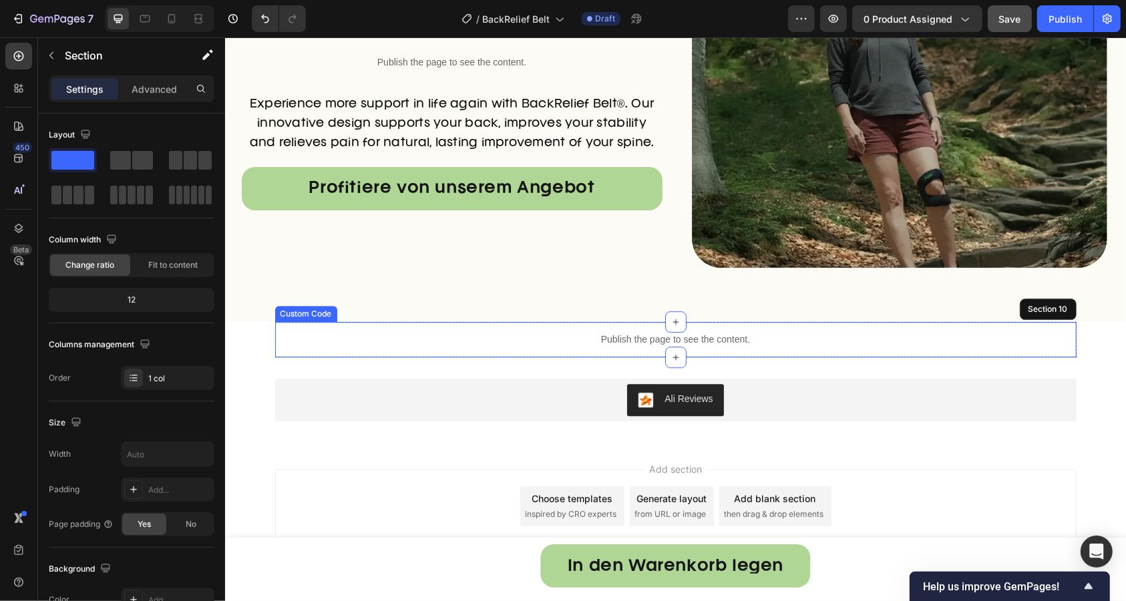
click at [383, 339] on p "Publish the page to see the content." at bounding box center [674, 339] width 801 height 14
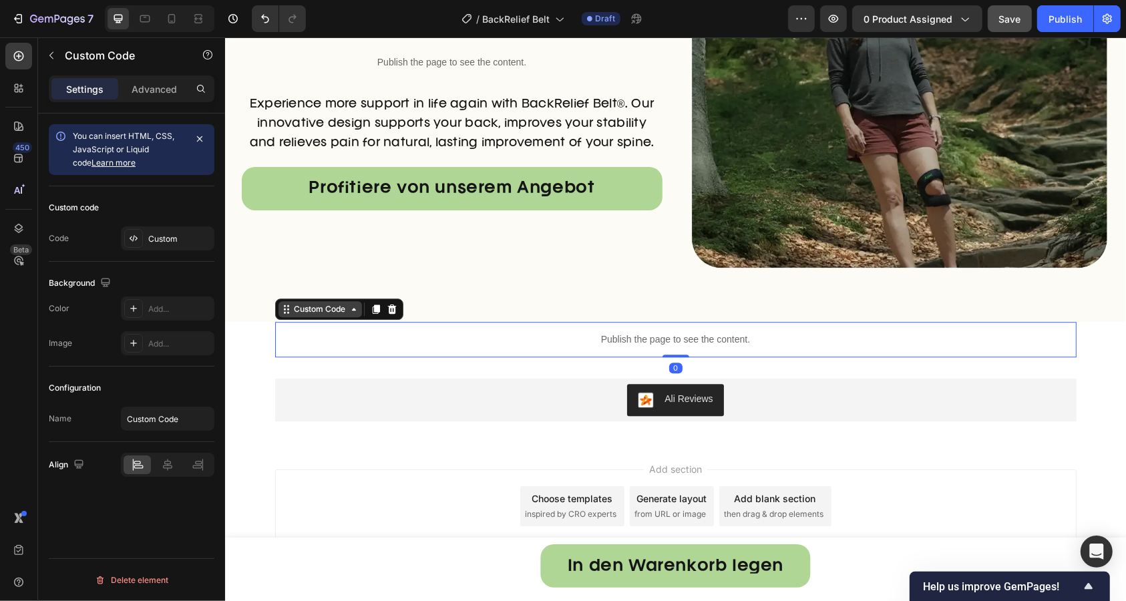
click at [309, 313] on div "Custom Code" at bounding box center [319, 309] width 57 height 12
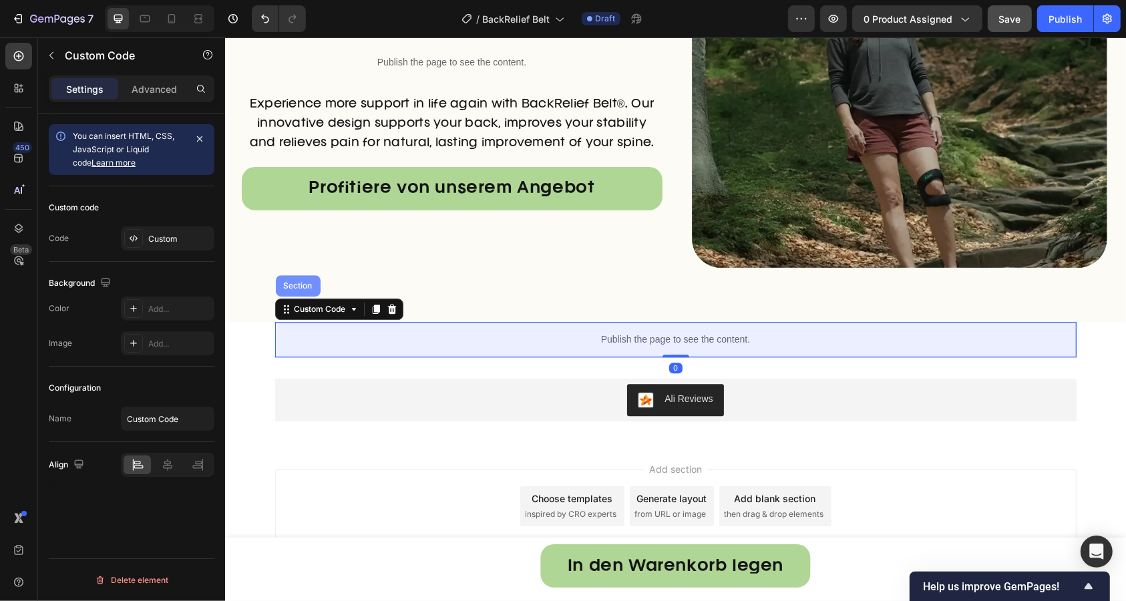
click at [299, 291] on div "Section" at bounding box center [297, 284] width 45 height 21
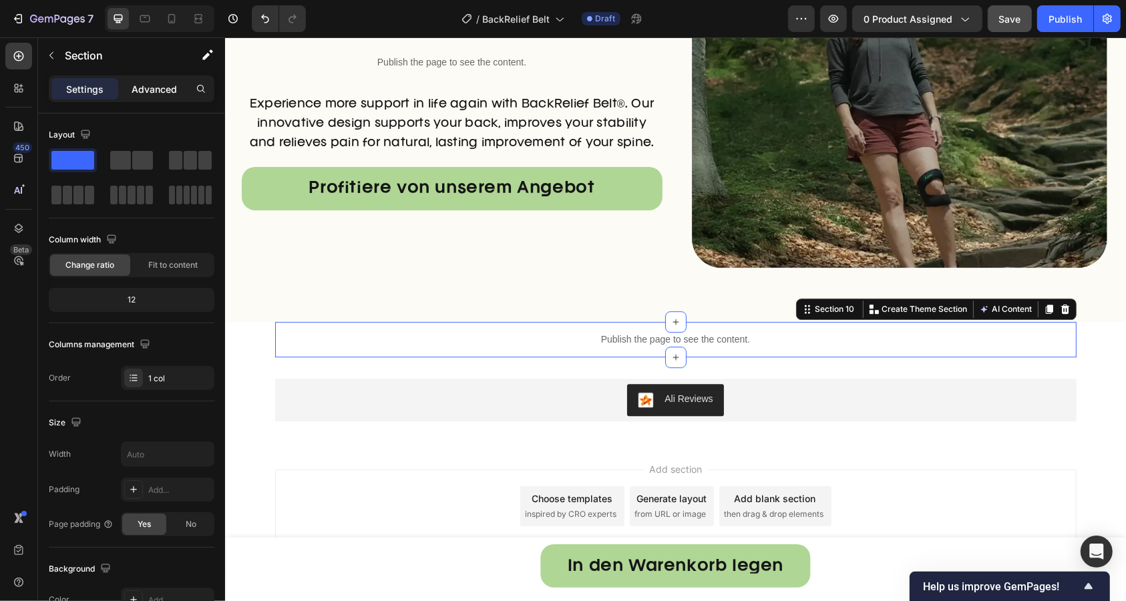
click at [150, 90] on p "Advanced" at bounding box center [154, 89] width 45 height 14
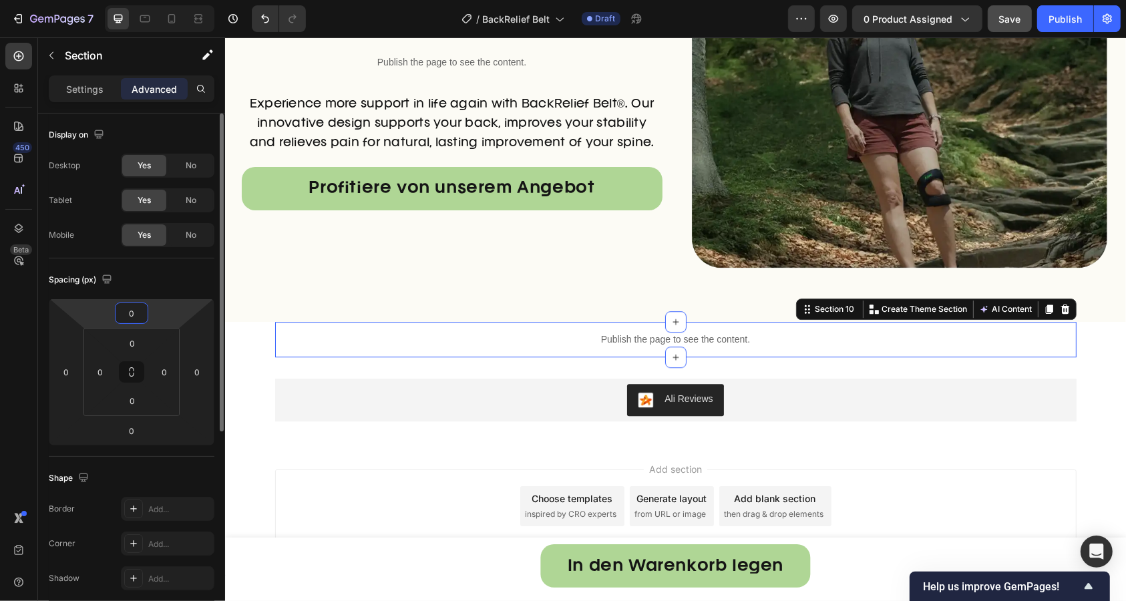
click at [137, 315] on input "0" at bounding box center [131, 313] width 27 height 20
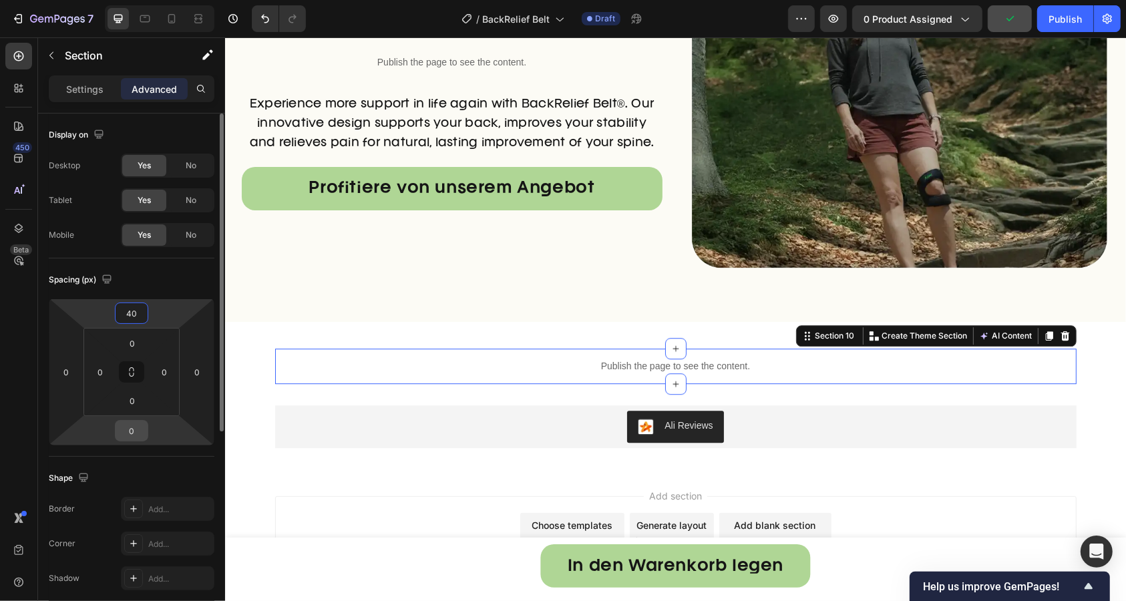
type input "40"
click at [137, 429] on input "0" at bounding box center [131, 431] width 27 height 20
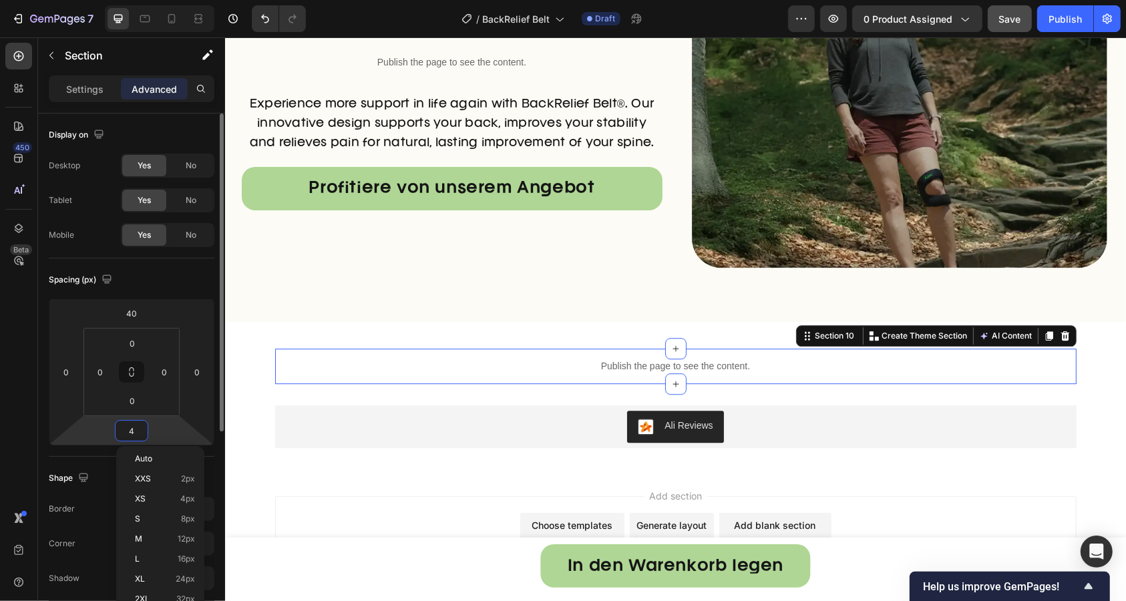
type input "40"
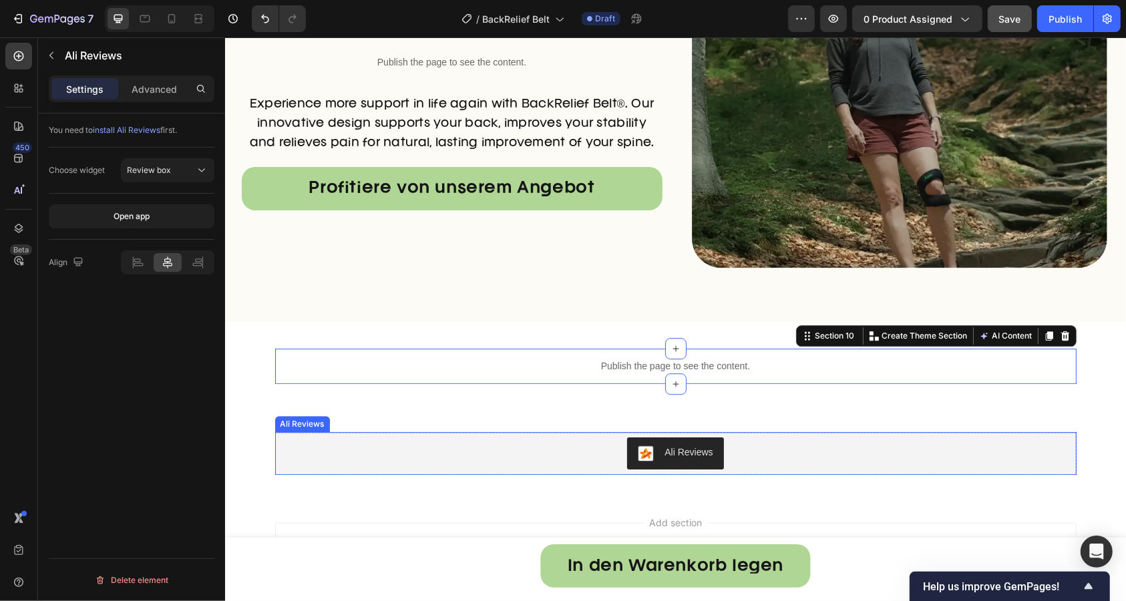
click at [274, 431] on div "Ali Reviews Ali Reviews" at bounding box center [674, 452] width 801 height 43
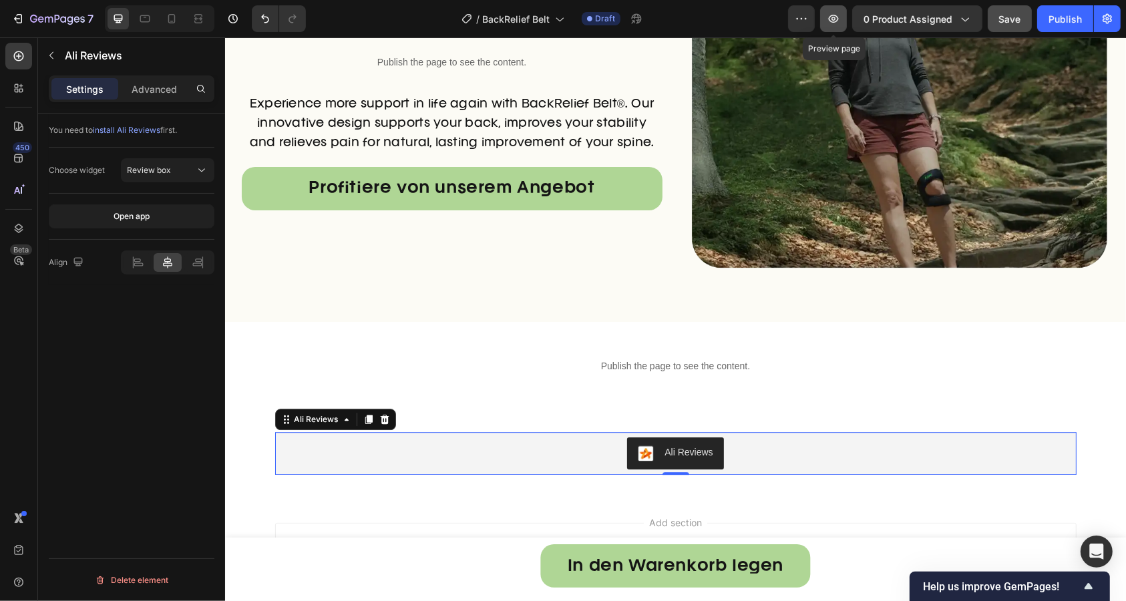
click at [834, 26] on button "button" at bounding box center [833, 18] width 27 height 27
